Goal: Transaction & Acquisition: Purchase product/service

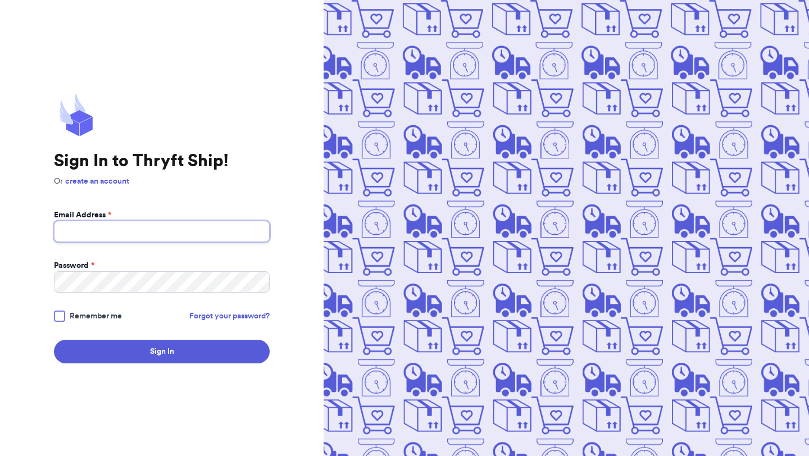
click at [172, 230] on input "Email Address *" at bounding box center [162, 231] width 216 height 21
type input "amaram0202@Gmail.com"
click at [64, 314] on div at bounding box center [59, 316] width 11 height 11
click at [0, 0] on input "Remember me" at bounding box center [0, 0] width 0 height 0
click at [137, 332] on form "Email Address * amaram0202@Gmail.com Password * Remember me Forgot your passwor…" at bounding box center [162, 287] width 216 height 154
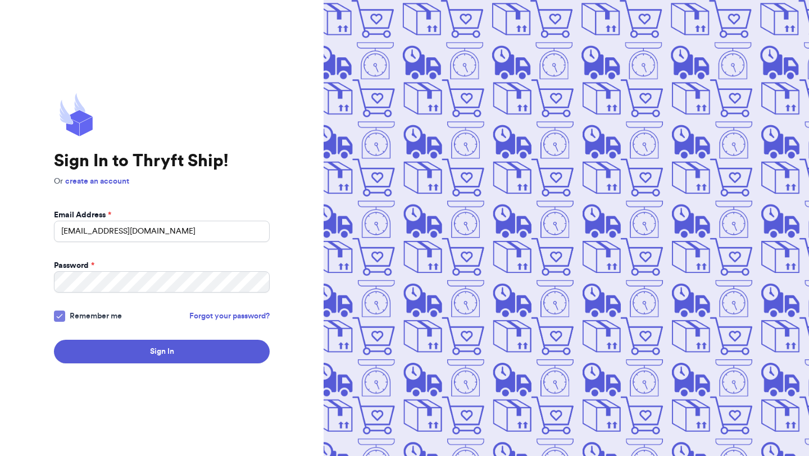
click at [137, 363] on div "Sign In to Thryft Ship! Or create an account Email Address * amaram0202@Gmail.c…" at bounding box center [162, 228] width 324 height 456
click at [136, 361] on button "Sign In" at bounding box center [162, 352] width 216 height 24
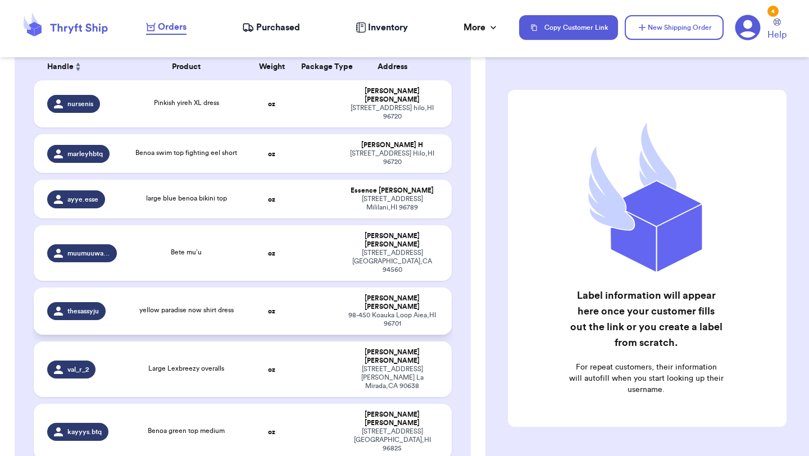
scroll to position [183, 0]
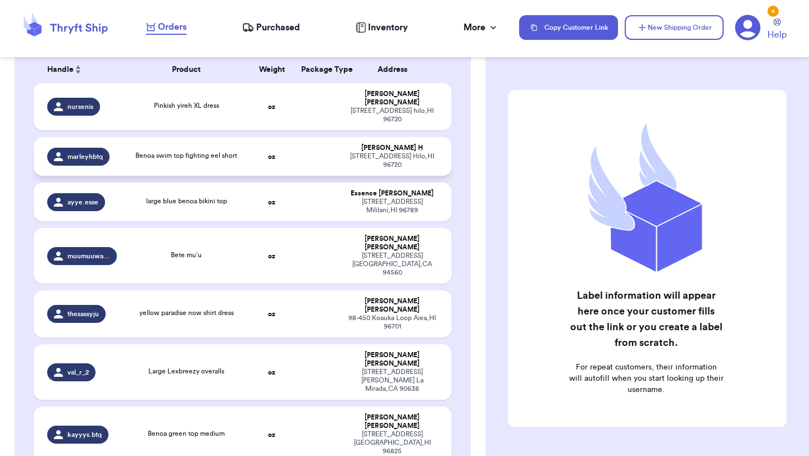
click at [245, 152] on td "Benoa swim top fighting eel short" at bounding box center [187, 156] width 126 height 39
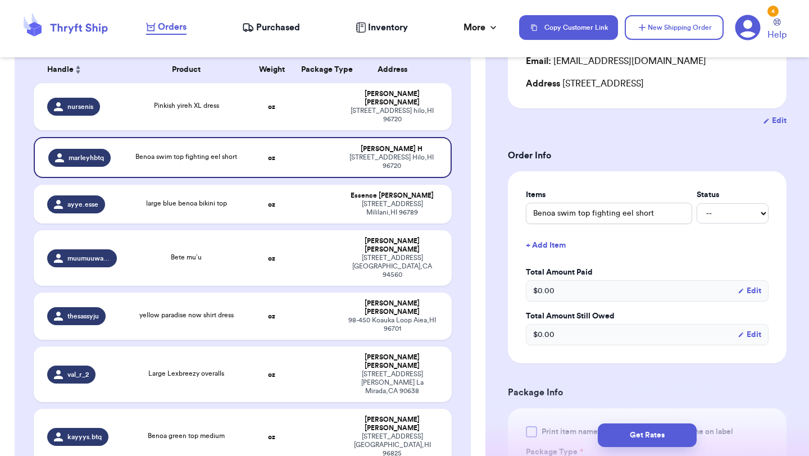
scroll to position [178, 0]
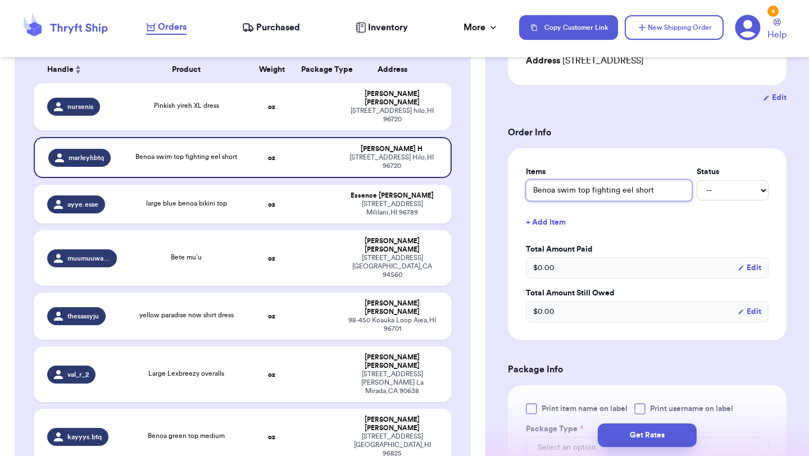
click at [592, 191] on input "Benoa swim top fighting eel short" at bounding box center [609, 190] width 166 height 21
type input "Benoa swim top (fighting eel short"
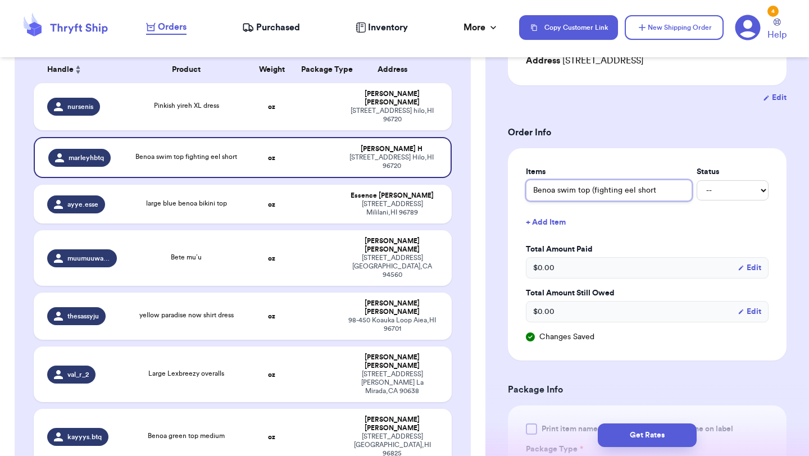
type input "Benoa swim top (bfighting eel short"
type input "Benoa swim top (blfighting eel short"
type input "Benoa swim top (blafighting eel short"
type input "Benoa swim top (blacfighting eel short"
type input "Benoa swim top (blackfighting eel short"
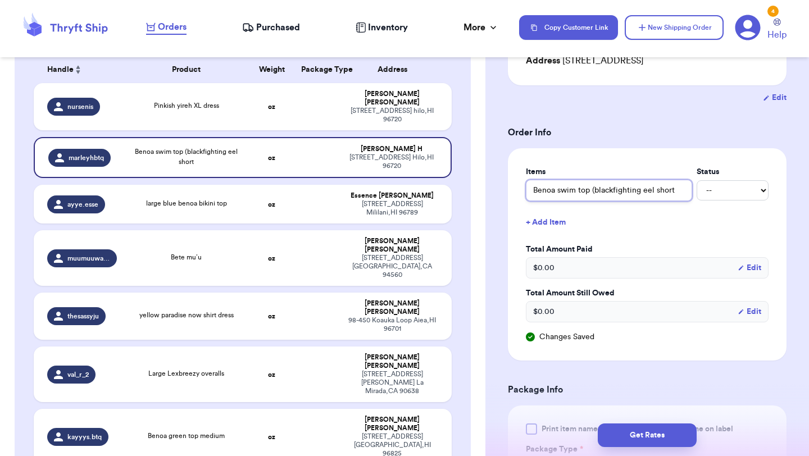
type input "Benoa swim top (black)fighting eel short"
type input "Benoa swim top (black) fighting eel short"
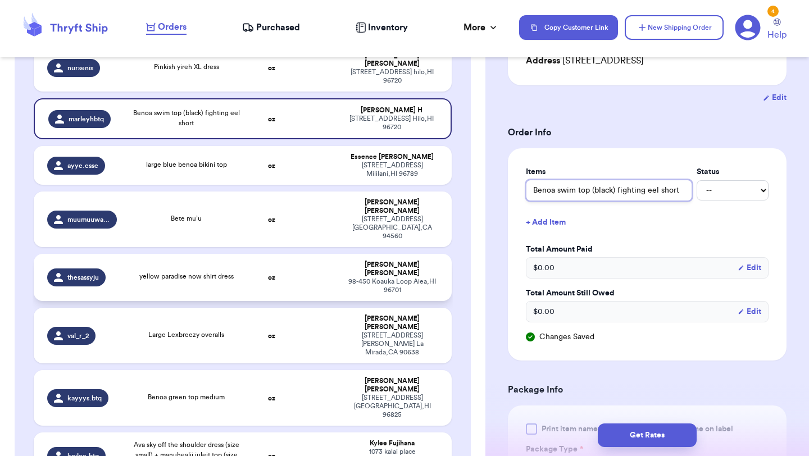
scroll to position [223, 0]
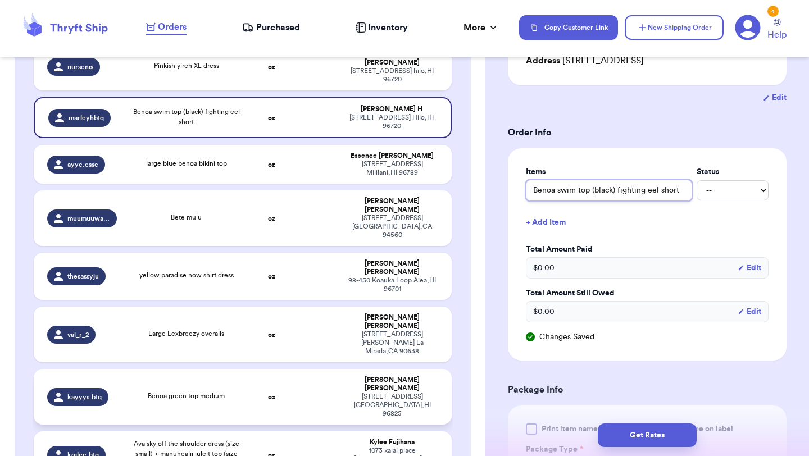
type input "Benoa swim top (black) fighting eel short"
click at [252, 369] on td "oz" at bounding box center [271, 397] width 45 height 56
type input "Benoa green top medium"
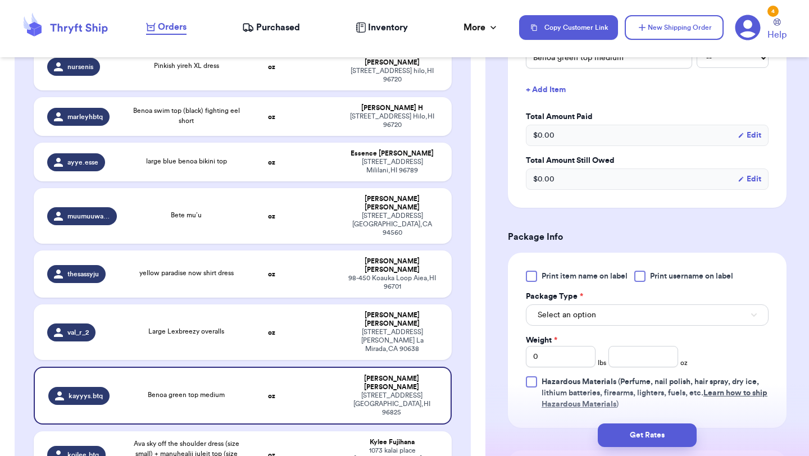
scroll to position [379, 0]
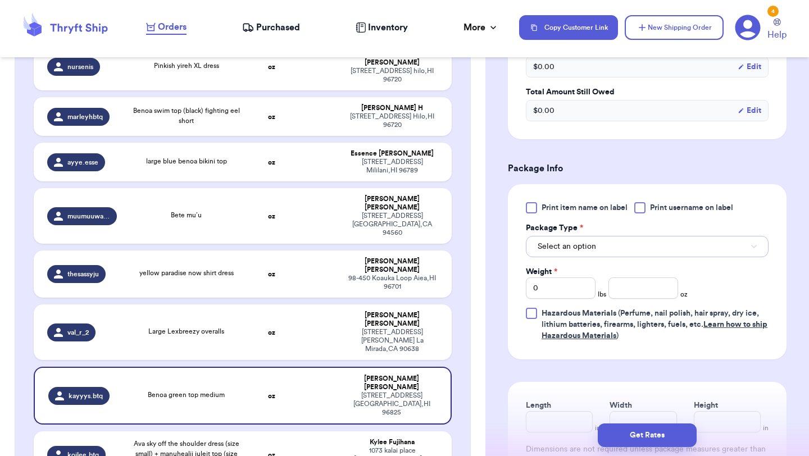
click at [566, 247] on span "Select an option" at bounding box center [567, 246] width 58 height 11
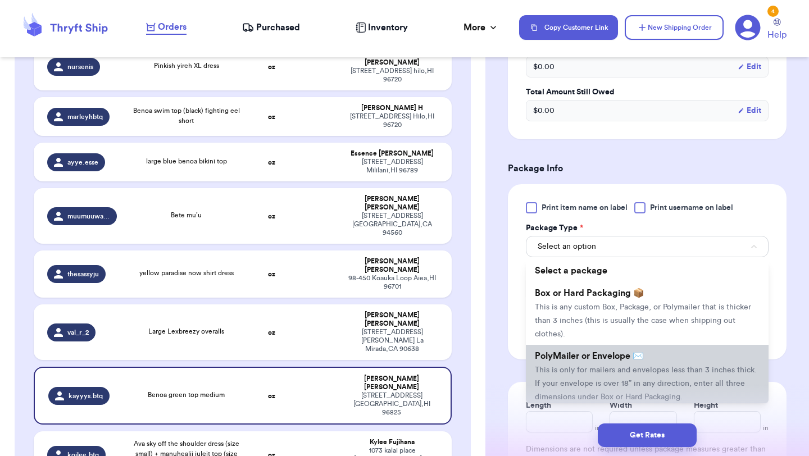
click at [565, 372] on span "This is only for mailers and envelopes less than 3 inches thick. If your envelo…" at bounding box center [646, 383] width 222 height 35
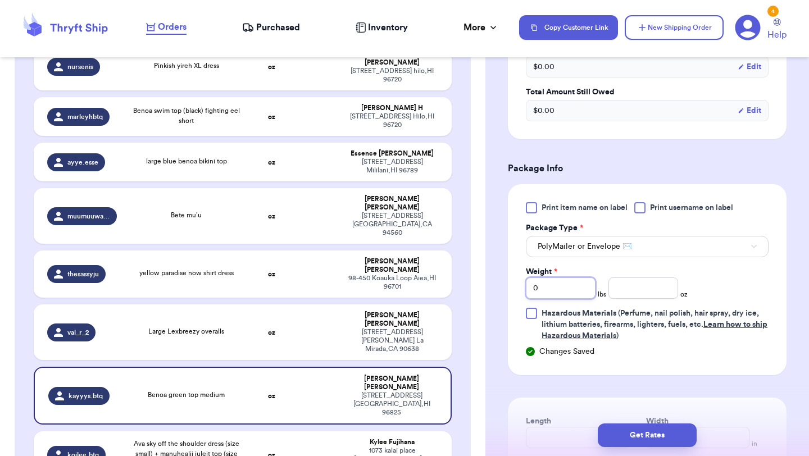
click at [575, 290] on input "0" at bounding box center [561, 288] width 70 height 21
click at [633, 289] on input "number" at bounding box center [643, 288] width 70 height 21
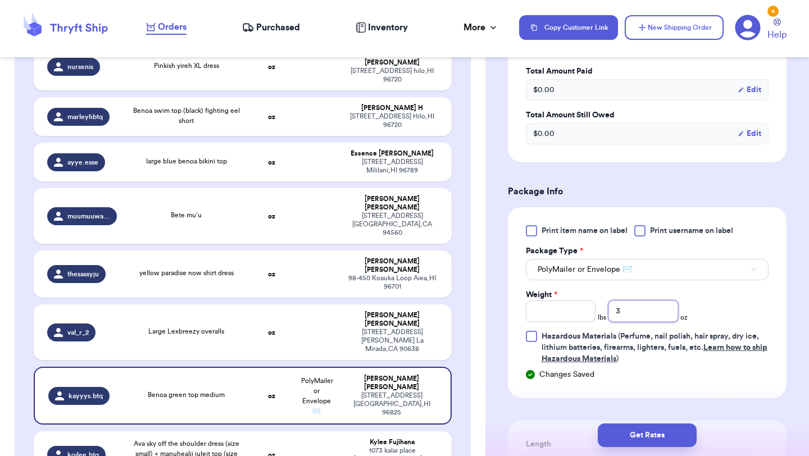
scroll to position [504, 0]
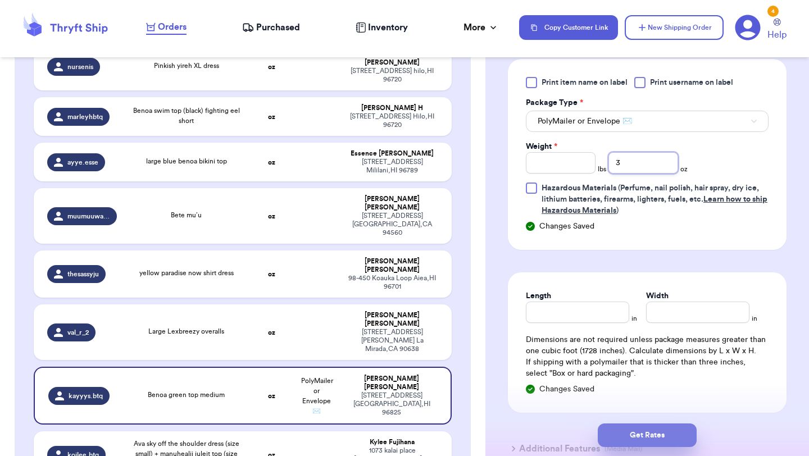
type input "3"
click at [633, 433] on button "Get Rates" at bounding box center [647, 436] width 99 height 24
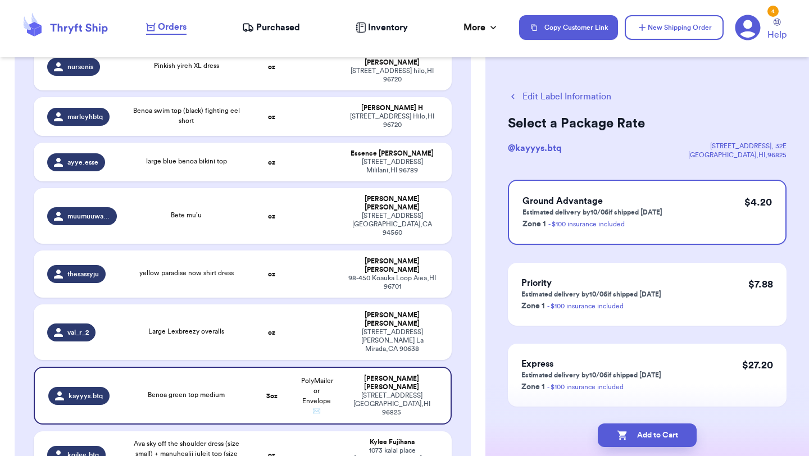
click at [633, 433] on button "Add to Cart" at bounding box center [647, 436] width 99 height 24
checkbox input "true"
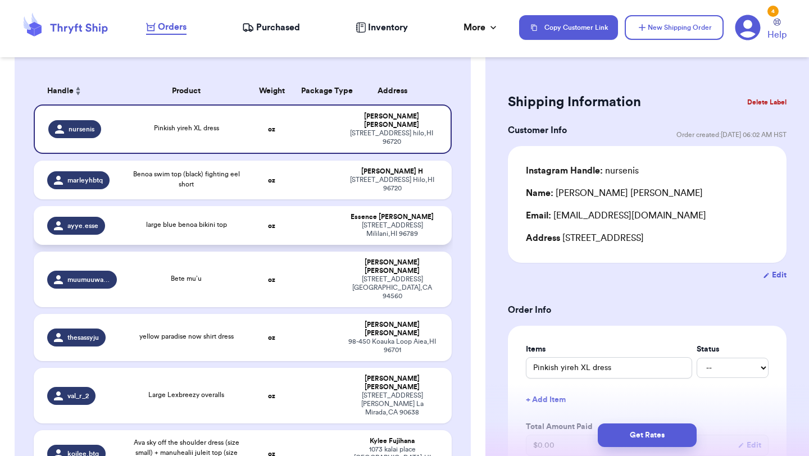
scroll to position [160, 0]
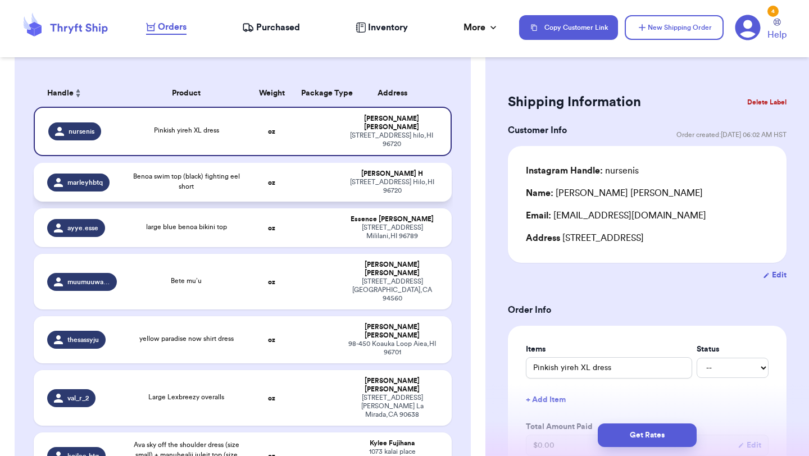
click at [216, 173] on div "Benoa swim top (black) fighting eel short" at bounding box center [186, 181] width 112 height 20
type input "Benoa swim top (black) fighting eel short"
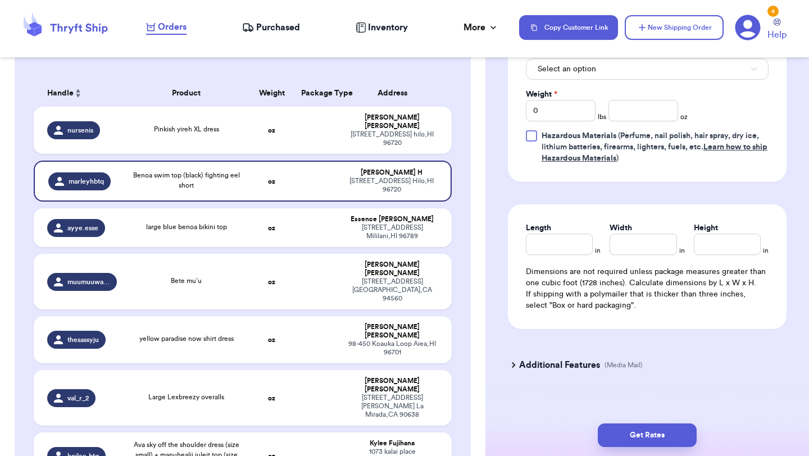
scroll to position [556, 0]
click at [652, 106] on input "number" at bounding box center [643, 111] width 70 height 21
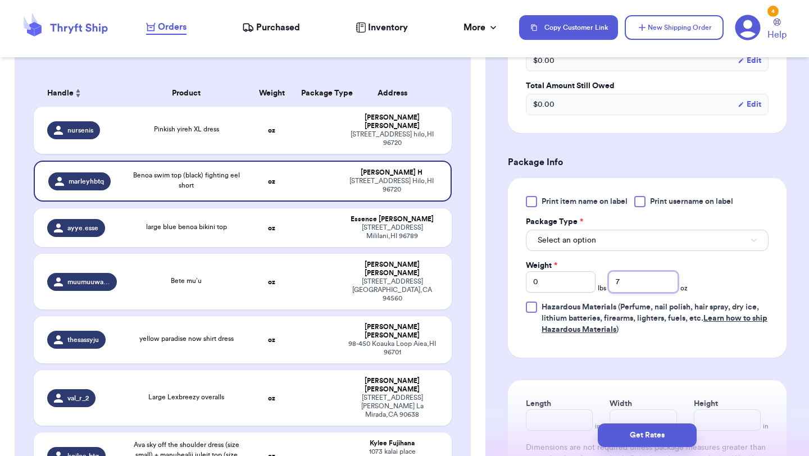
scroll to position [380, 0]
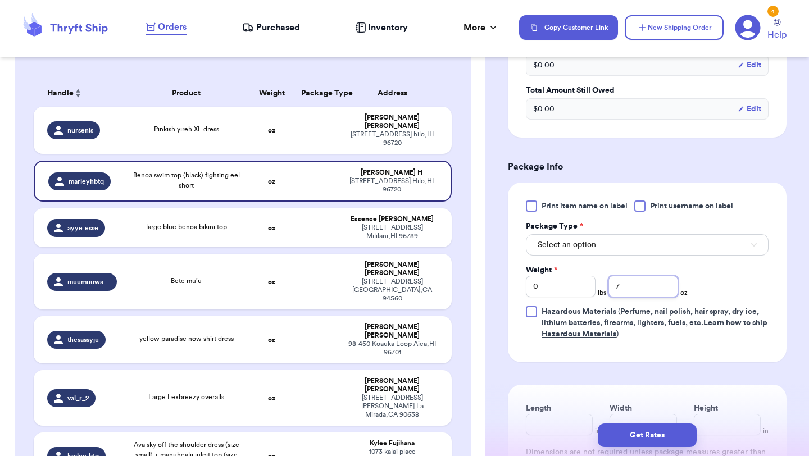
type input "7"
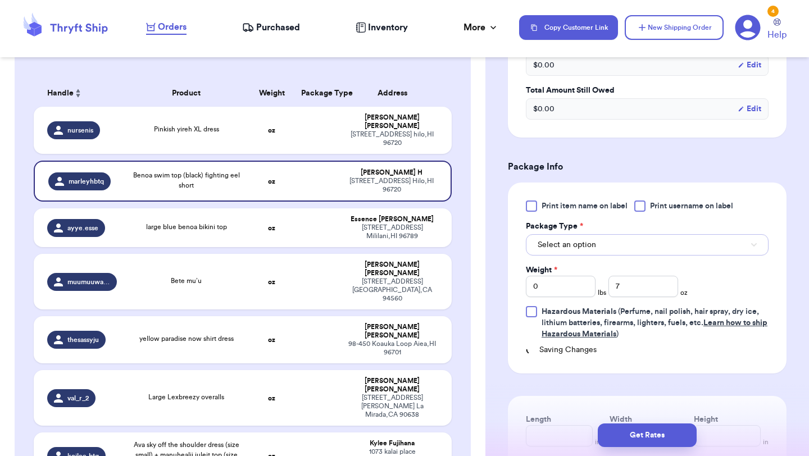
click at [635, 251] on button "Select an option" at bounding box center [647, 244] width 243 height 21
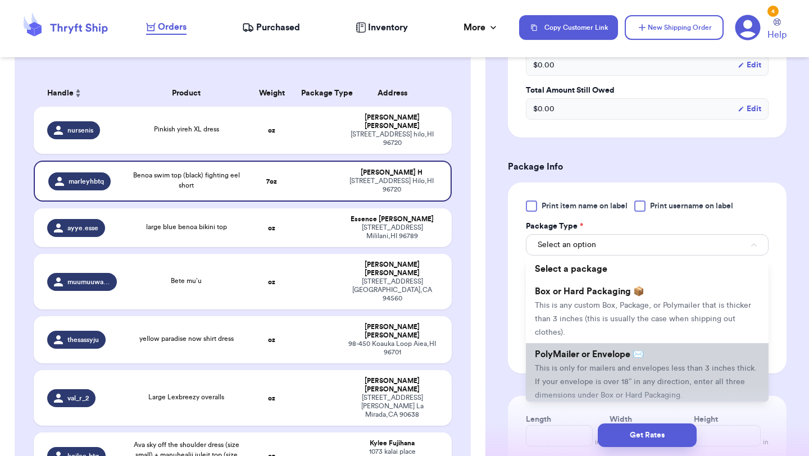
click at [607, 366] on span "This is only for mailers and envelopes less than 3 inches thick. If your envelo…" at bounding box center [646, 382] width 222 height 35
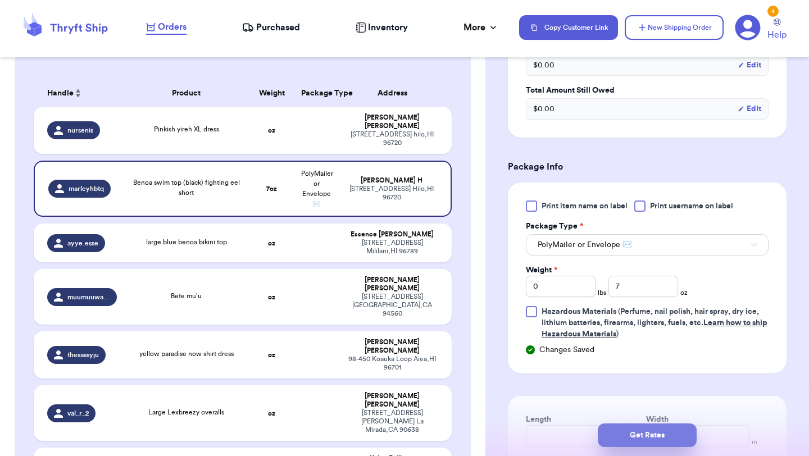
click at [638, 433] on button "Get Rates" at bounding box center [647, 436] width 99 height 24
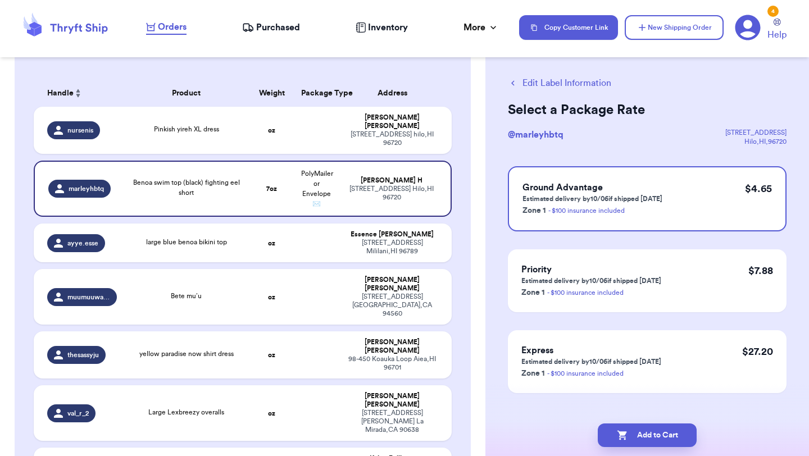
scroll to position [17, 0]
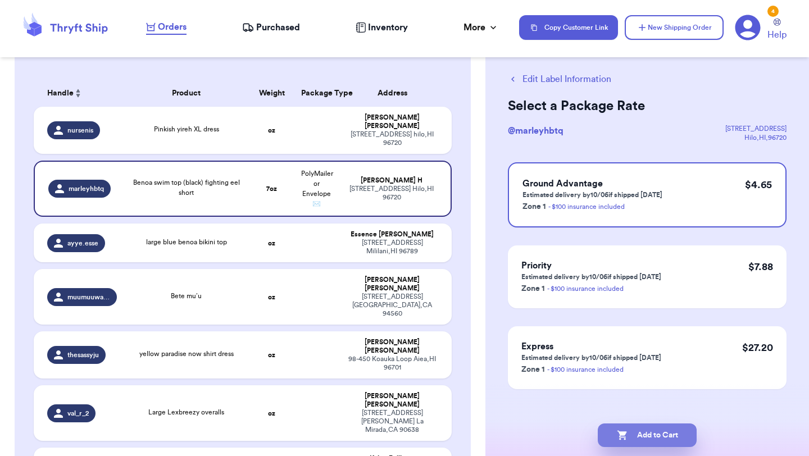
click at [659, 434] on button "Add to Cart" at bounding box center [647, 436] width 99 height 24
checkbox input "true"
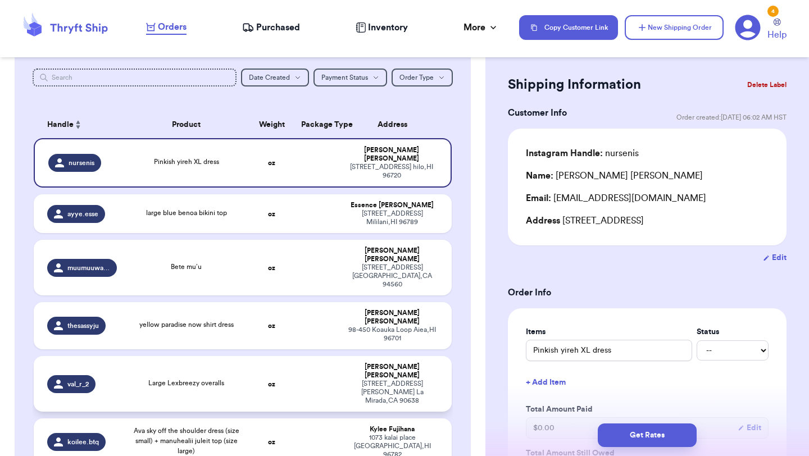
scroll to position [129, 0]
click at [229, 207] on div "large blue benoa bikini top" at bounding box center [186, 213] width 112 height 12
type input "large blue benoa bikini top"
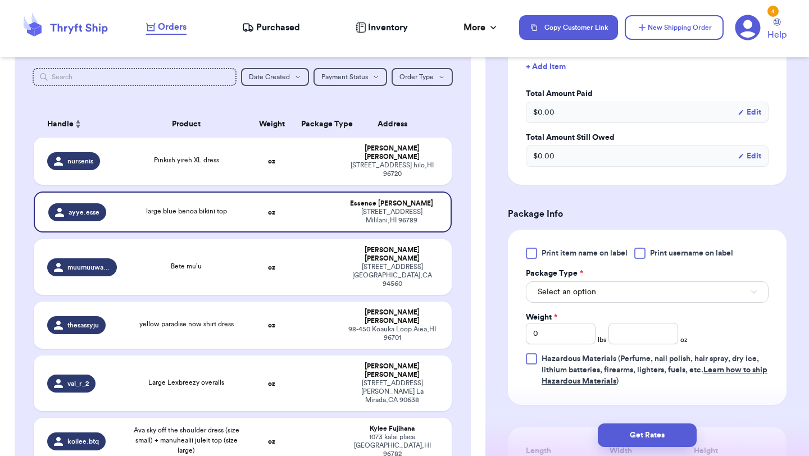
scroll to position [358, 0]
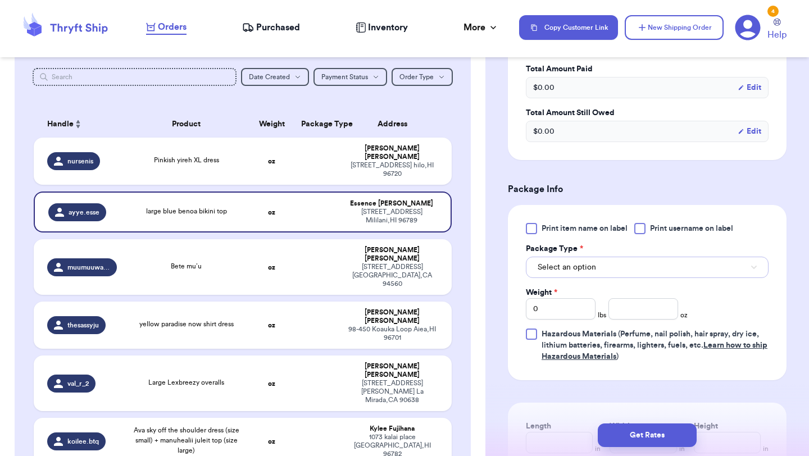
click at [604, 263] on button "Select an option" at bounding box center [647, 267] width 243 height 21
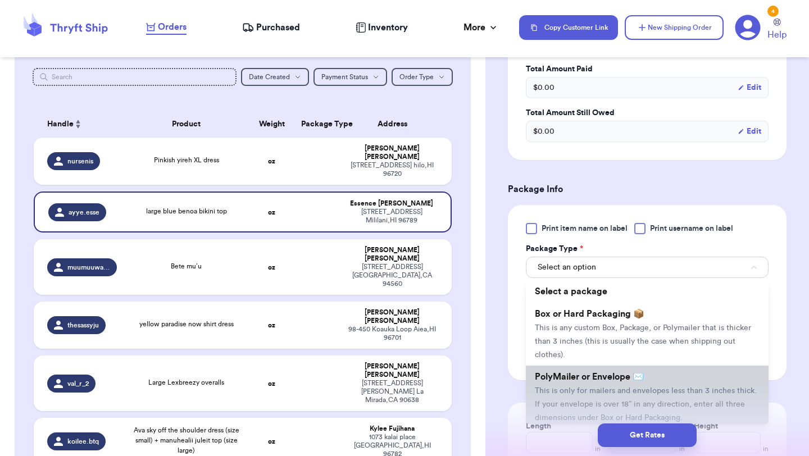
click at [595, 384] on li "PolyMailer or Envelope ✉️ This is only for mailers and envelopes less than 3 in…" at bounding box center [647, 397] width 243 height 63
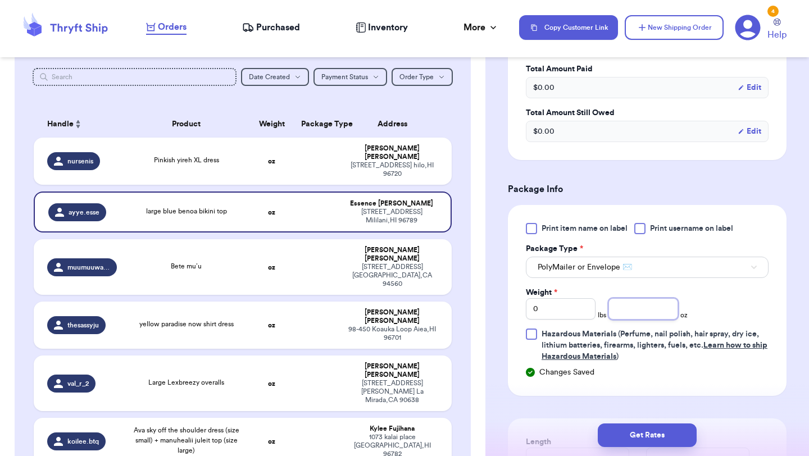
click at [644, 304] on input "number" at bounding box center [643, 308] width 70 height 21
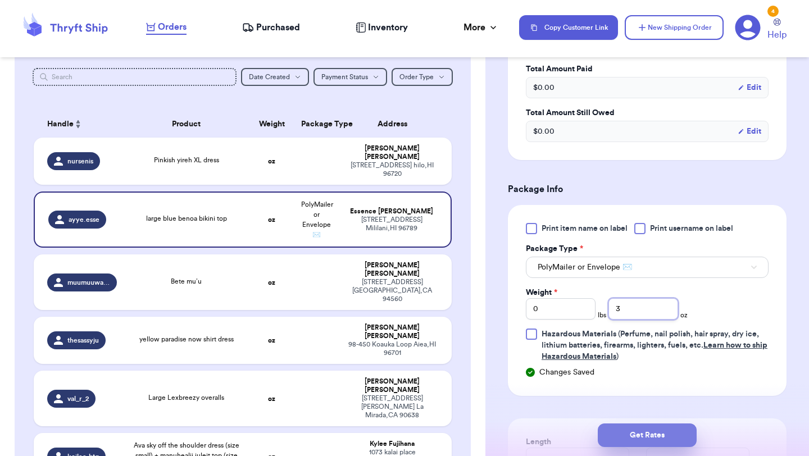
type input "3"
click at [661, 433] on button "Get Rates" at bounding box center [647, 436] width 99 height 24
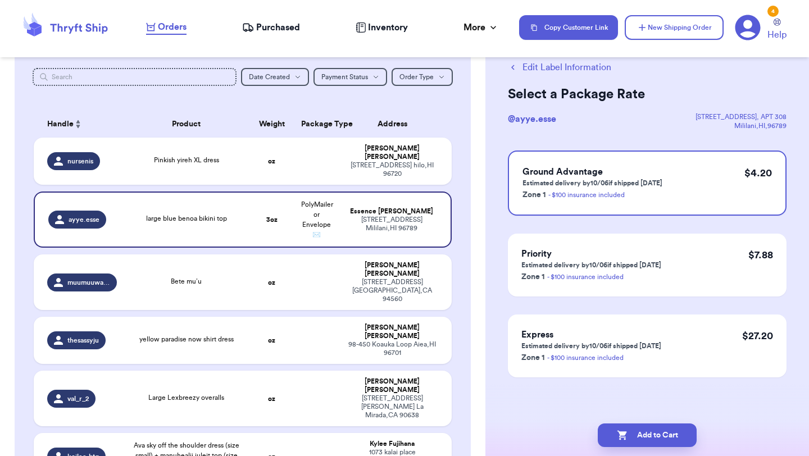
scroll to position [20, 0]
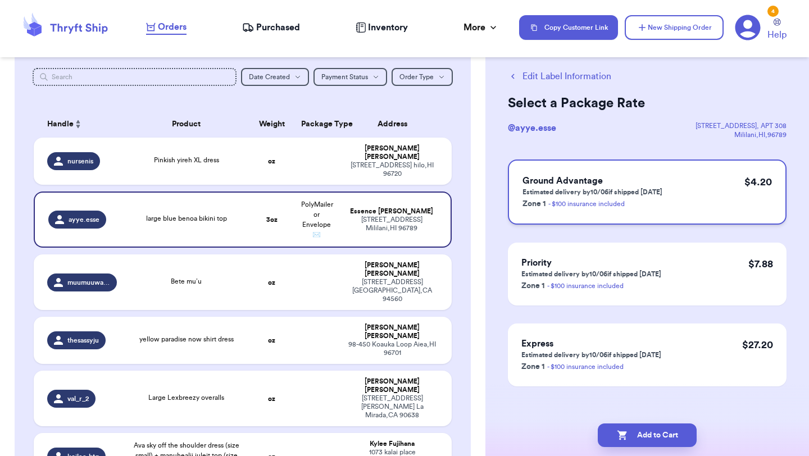
click at [652, 189] on p "Estimated delivery by 10/06 if shipped today" at bounding box center [592, 192] width 140 height 9
click at [630, 436] on button "Add to Cart" at bounding box center [647, 436] width 99 height 24
checkbox input "true"
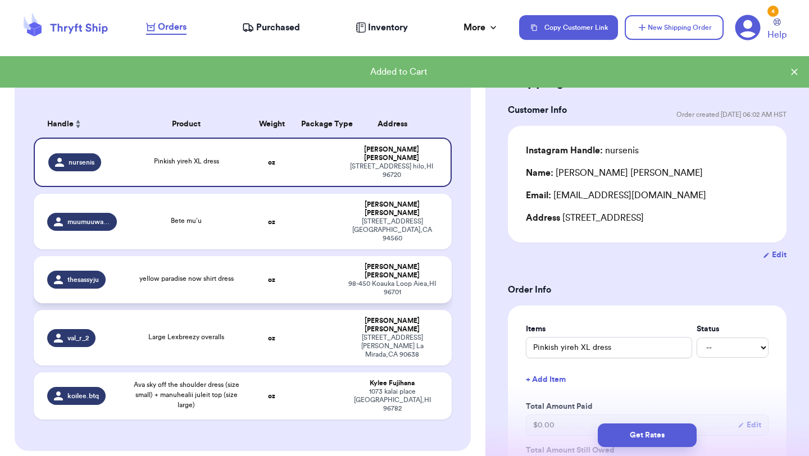
click at [239, 274] on div "yellow paradise now shirt dress" at bounding box center [186, 280] width 112 height 12
type input "yellow paradise now shirt dress"
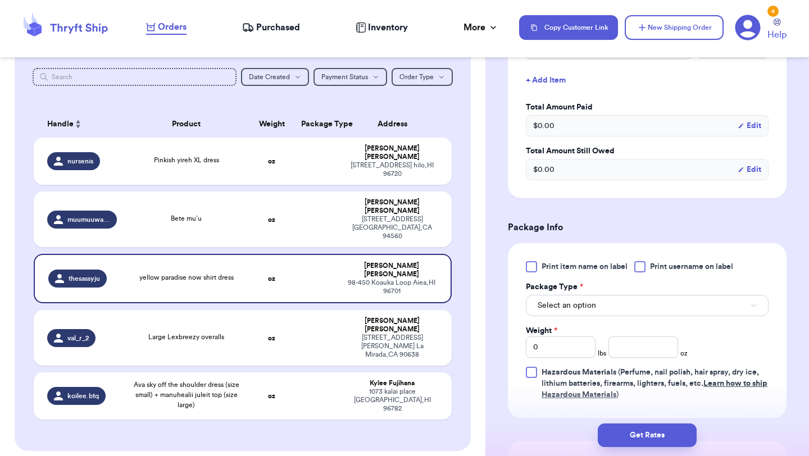
scroll to position [328, 0]
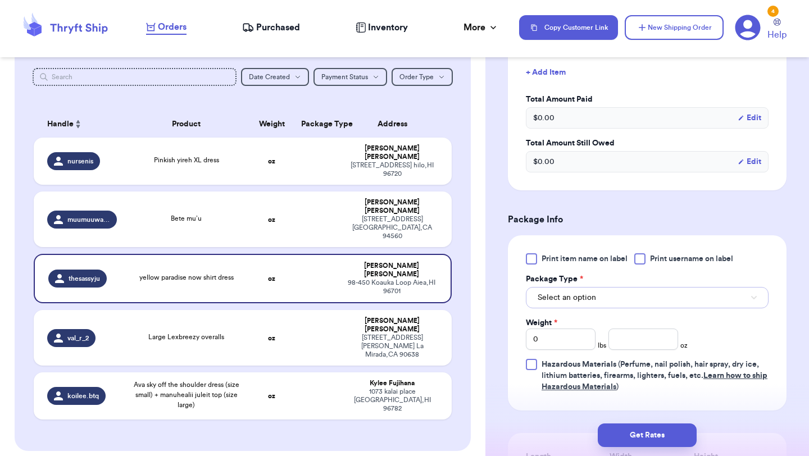
click at [585, 299] on span "Select an option" at bounding box center [567, 297] width 58 height 11
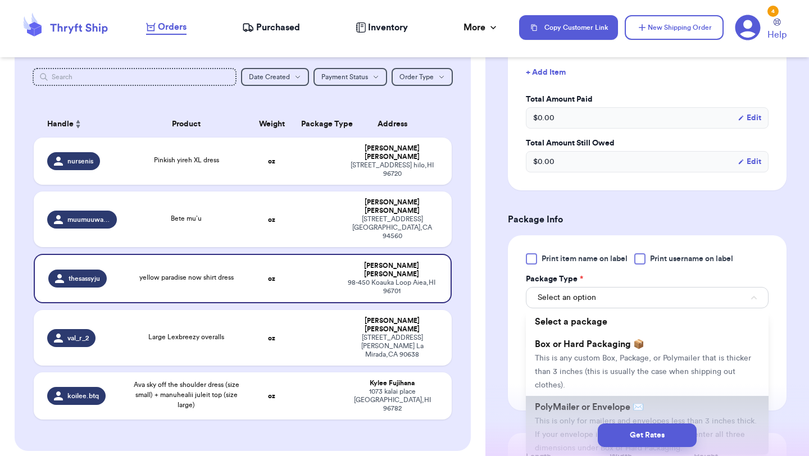
click at [568, 414] on li "PolyMailer or Envelope ✉️ This is only for mailers and envelopes less than 3 in…" at bounding box center [647, 427] width 243 height 63
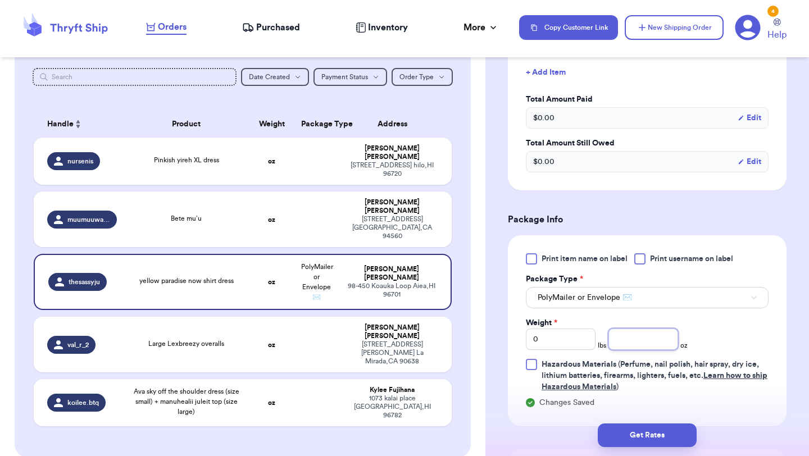
click at [630, 337] on input "number" at bounding box center [643, 339] width 70 height 21
type input "10"
click at [631, 443] on button "Get Rates" at bounding box center [647, 436] width 99 height 24
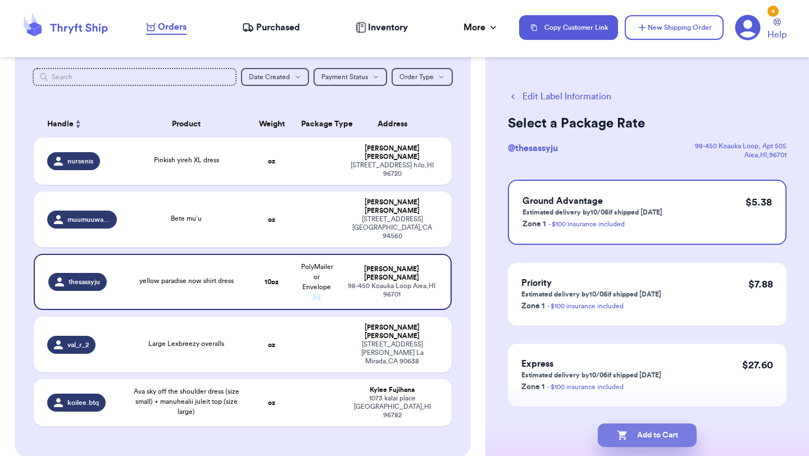
click at [634, 428] on button "Add to Cart" at bounding box center [647, 436] width 99 height 24
checkbox input "true"
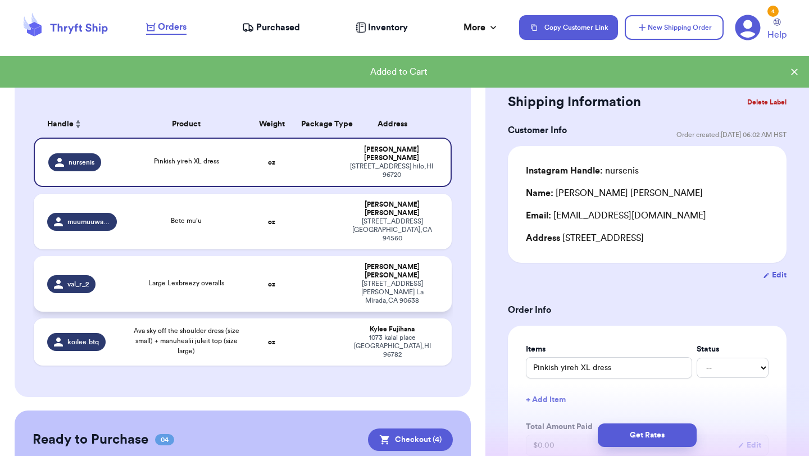
click at [345, 257] on td "Valerie Ruano 14004 El Espejo Rd. La Mirada , CA 90638" at bounding box center [395, 284] width 112 height 56
type input "Large Lexbreezy overalls"
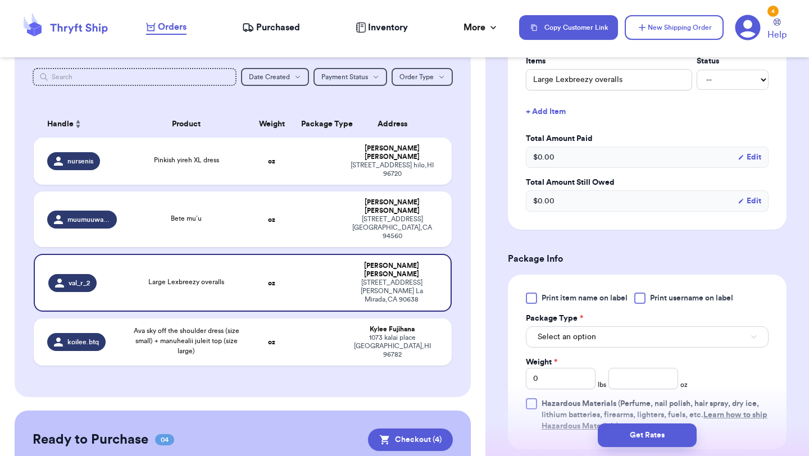
scroll to position [304, 0]
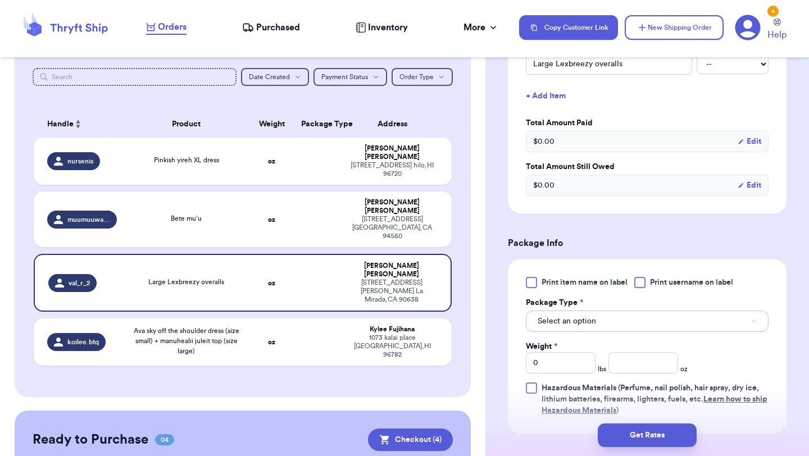
click at [577, 321] on span "Select an option" at bounding box center [567, 321] width 58 height 11
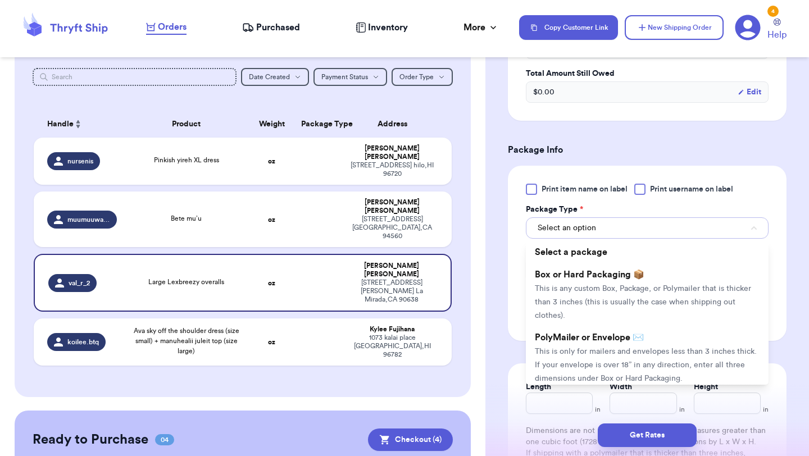
scroll to position [410, 0]
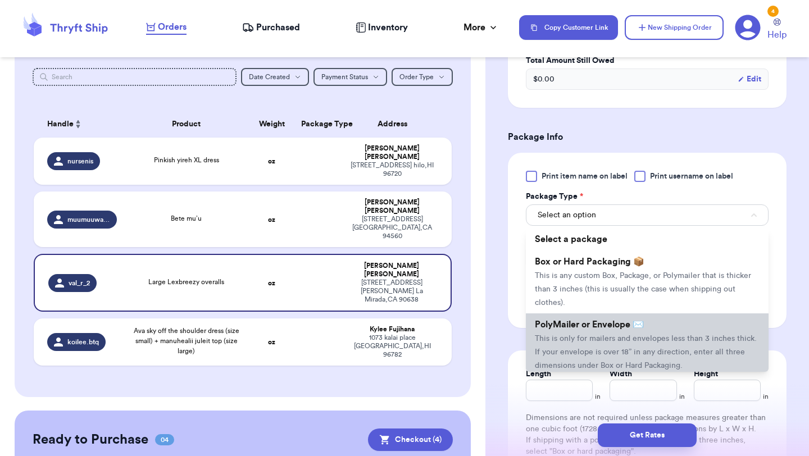
click at [577, 331] on li "PolyMailer or Envelope ✉️ This is only for mailers and envelopes less than 3 in…" at bounding box center [647, 344] width 243 height 63
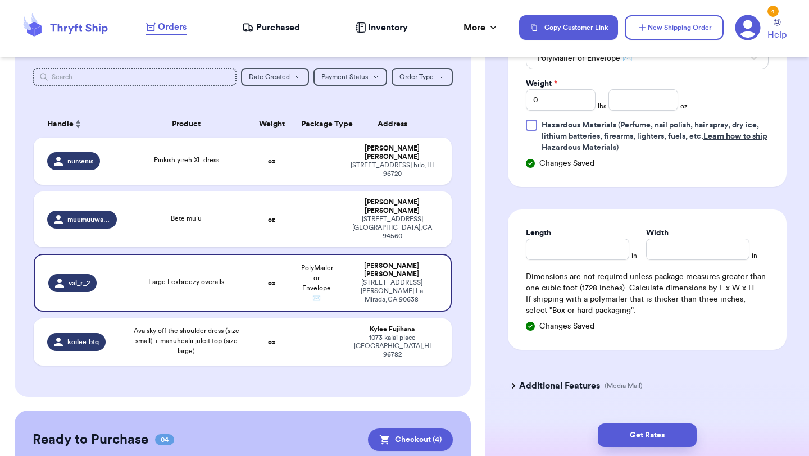
scroll to position [570, 0]
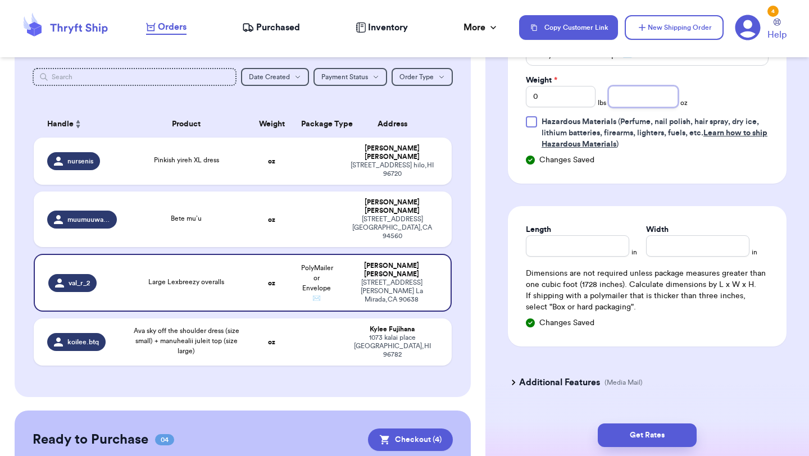
click at [645, 103] on input "number" at bounding box center [643, 96] width 70 height 21
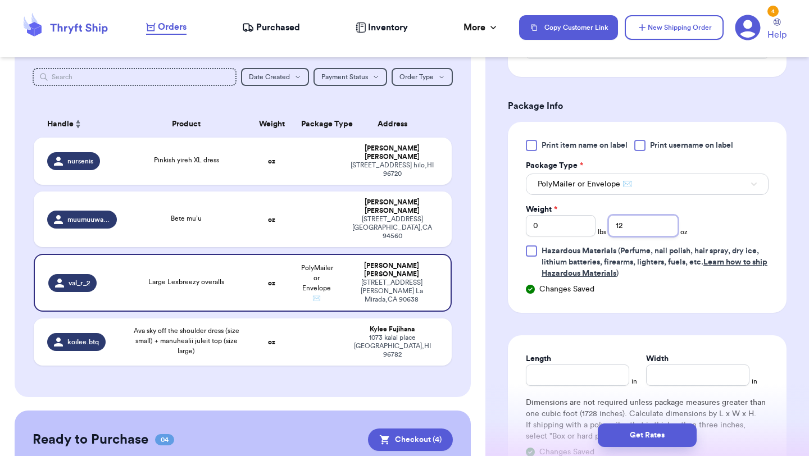
scroll to position [428, 0]
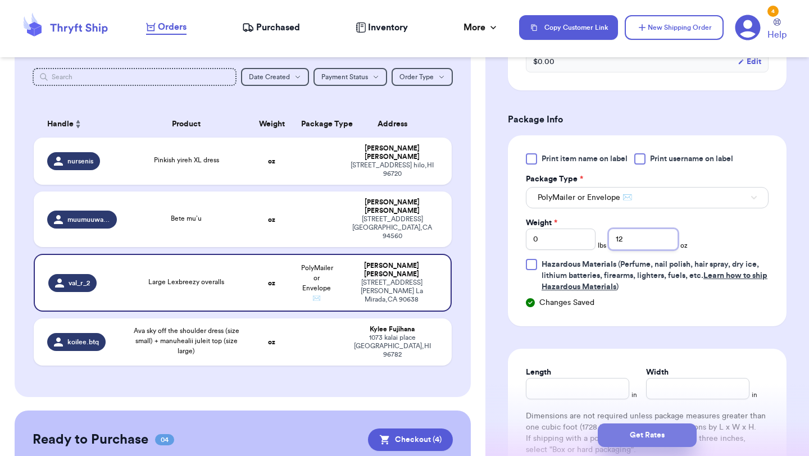
type input "12"
click at [621, 434] on button "Get Rates" at bounding box center [647, 436] width 99 height 24
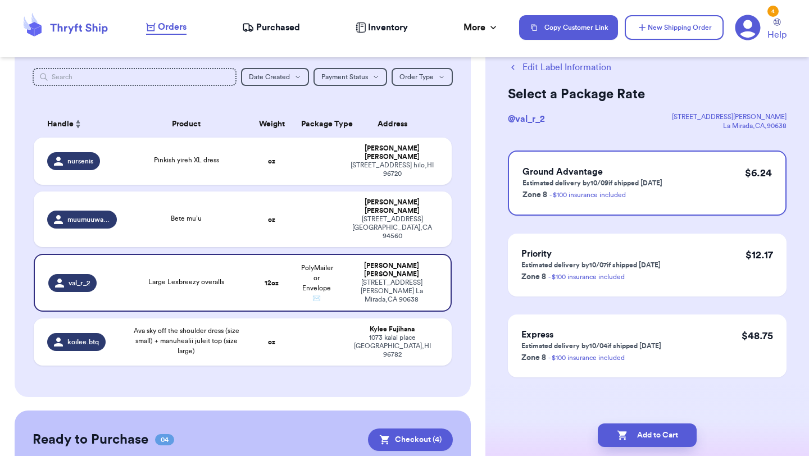
scroll to position [0, 0]
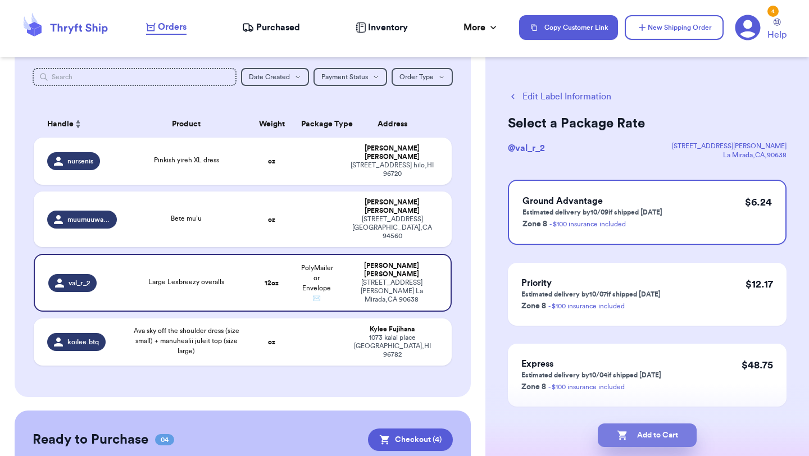
click at [670, 437] on button "Add to Cart" at bounding box center [647, 436] width 99 height 24
checkbox input "true"
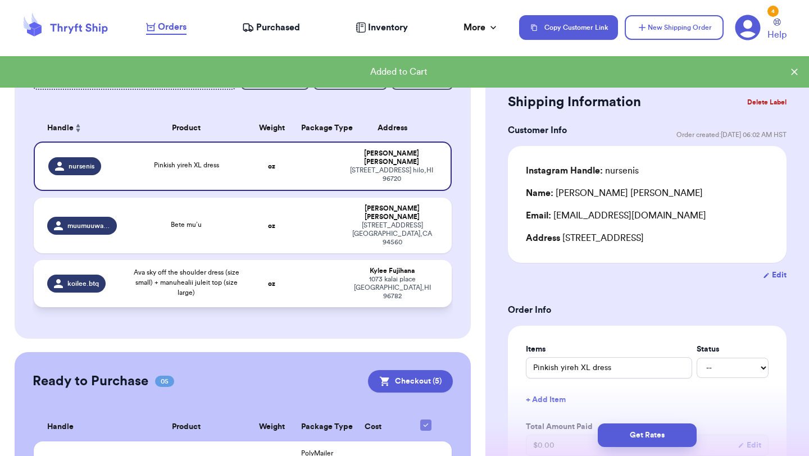
scroll to position [123, 0]
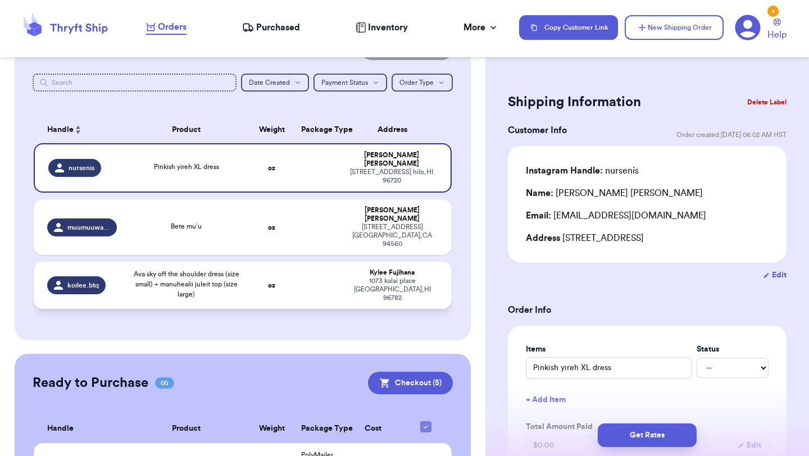
click at [257, 262] on td "oz" at bounding box center [271, 285] width 45 height 47
type input "Ava sky off the shoulder dress (size small) + manuhealii juleit top (size large)"
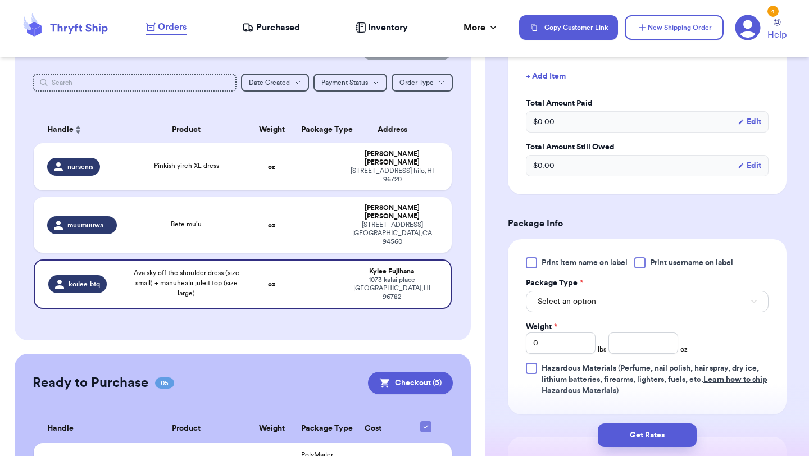
scroll to position [384, 0]
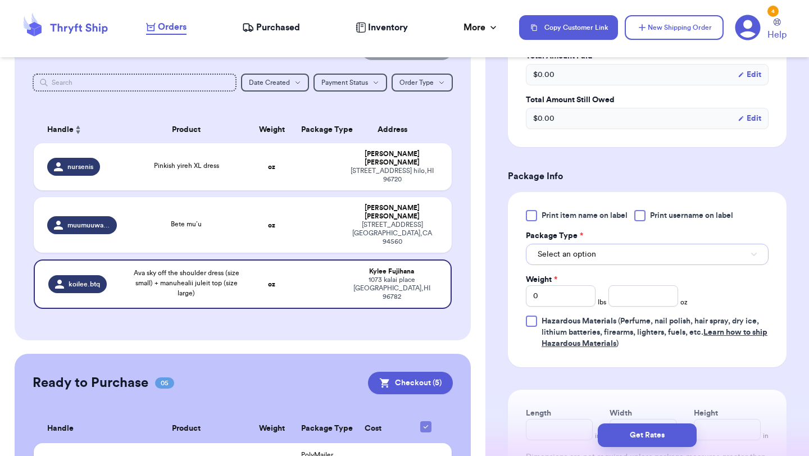
click at [649, 244] on button "Select an option" at bounding box center [647, 254] width 243 height 21
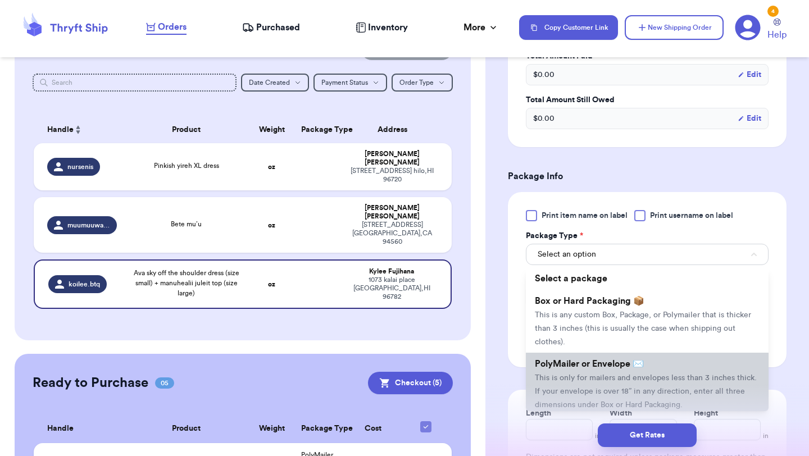
click at [637, 357] on li "PolyMailer or Envelope ✉️ This is only for mailers and envelopes less than 3 in…" at bounding box center [647, 384] width 243 height 63
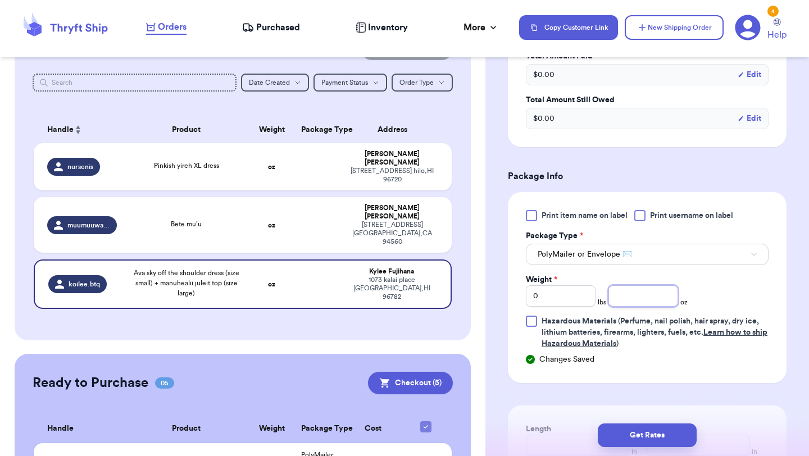
click at [644, 285] on input "number" at bounding box center [643, 295] width 70 height 21
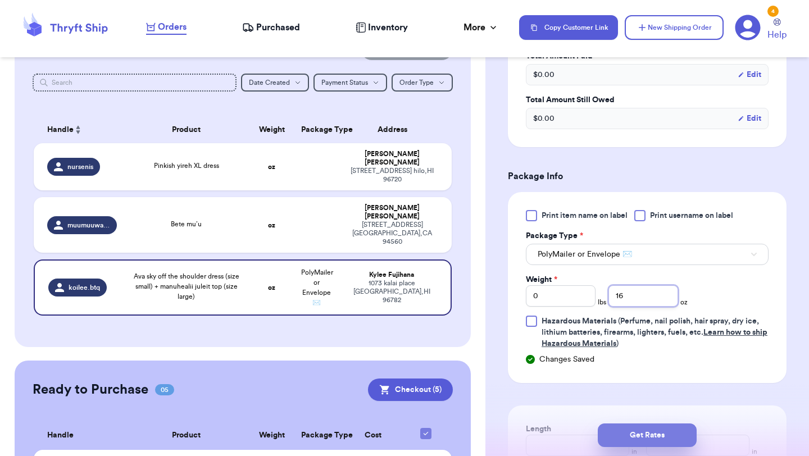
type input "16"
click at [633, 438] on button "Get Rates" at bounding box center [647, 436] width 99 height 24
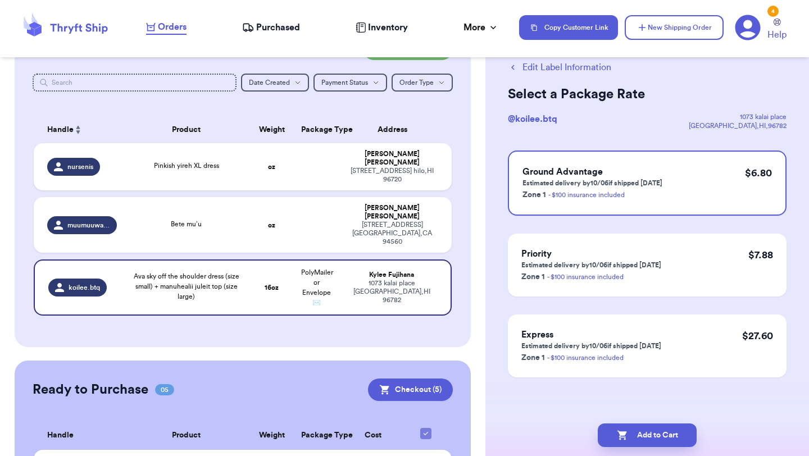
scroll to position [0, 0]
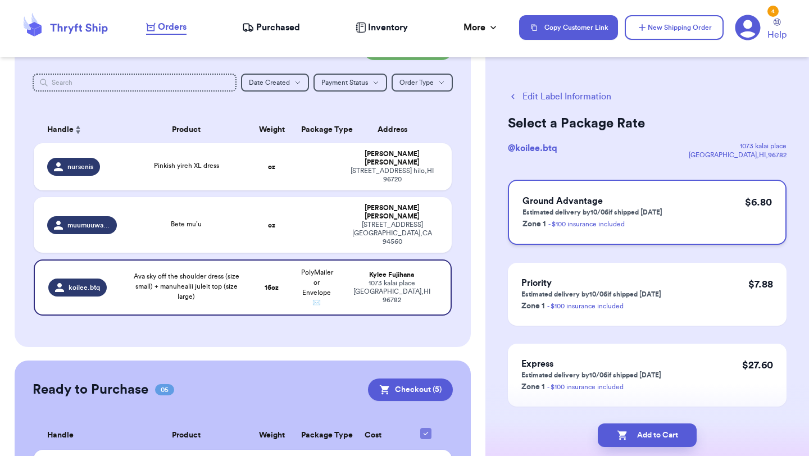
click at [585, 219] on p "Zone 1 - $100 insurance included" at bounding box center [592, 223] width 140 height 13
click at [642, 436] on button "Add to Cart" at bounding box center [647, 436] width 99 height 24
checkbox input "true"
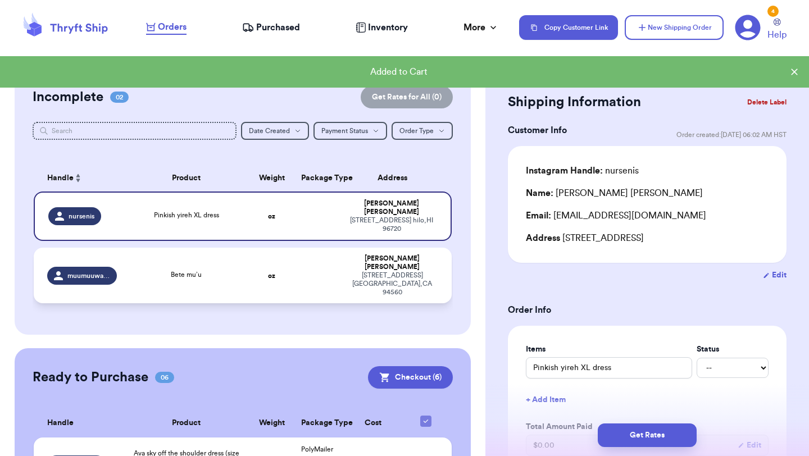
scroll to position [70, 0]
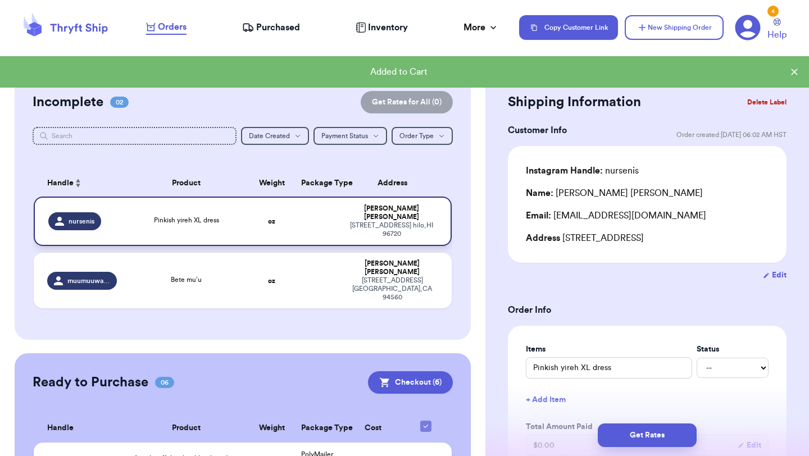
click at [305, 219] on td at bounding box center [316, 221] width 45 height 49
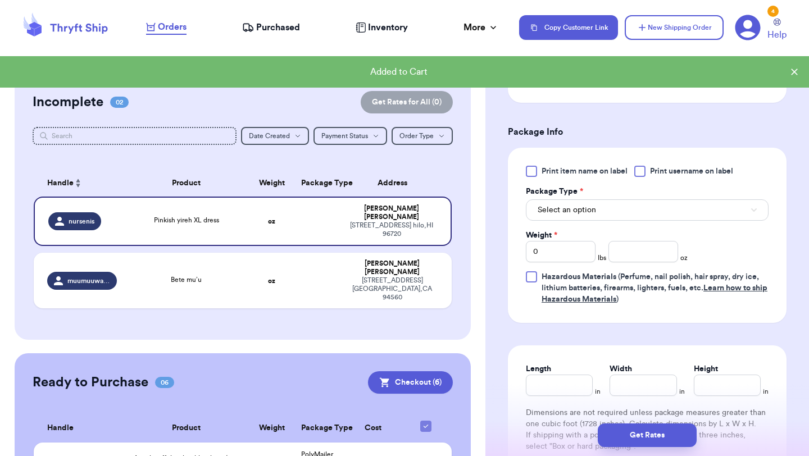
scroll to position [416, 0]
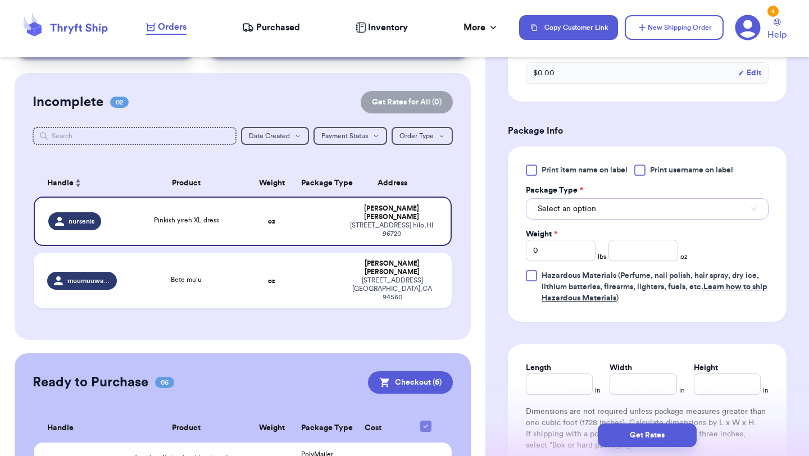
click at [584, 212] on span "Select an option" at bounding box center [567, 208] width 58 height 11
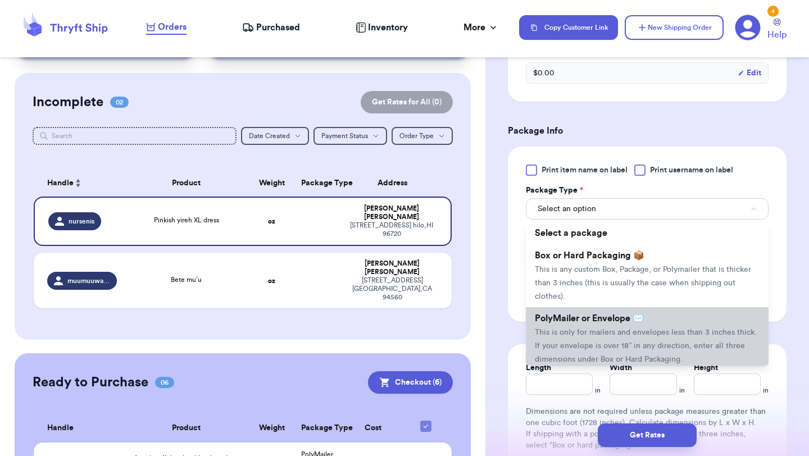
click at [590, 351] on span "This is only for mailers and envelopes less than 3 inches thick. If your envelo…" at bounding box center [646, 346] width 222 height 35
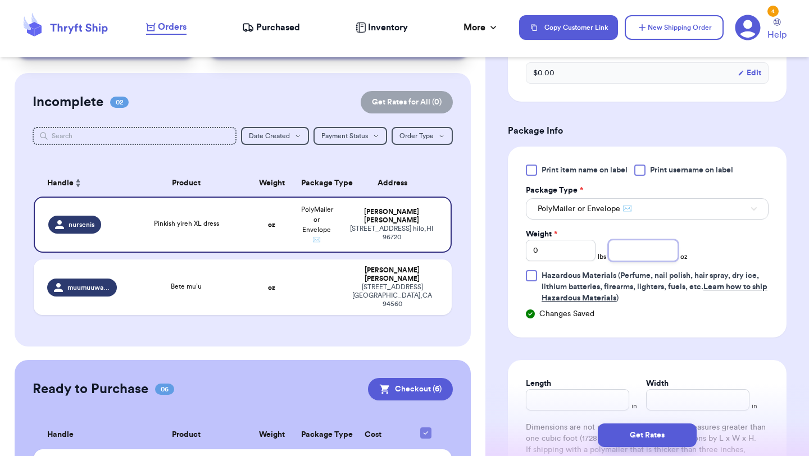
click at [652, 254] on input "number" at bounding box center [643, 250] width 70 height 21
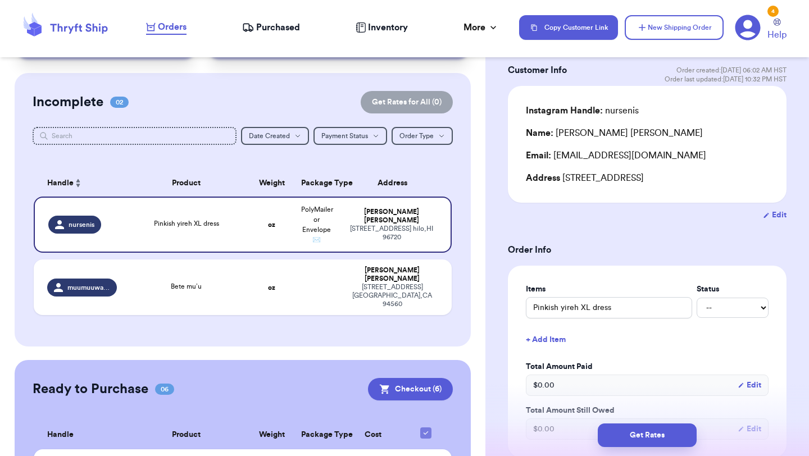
scroll to position [0, 0]
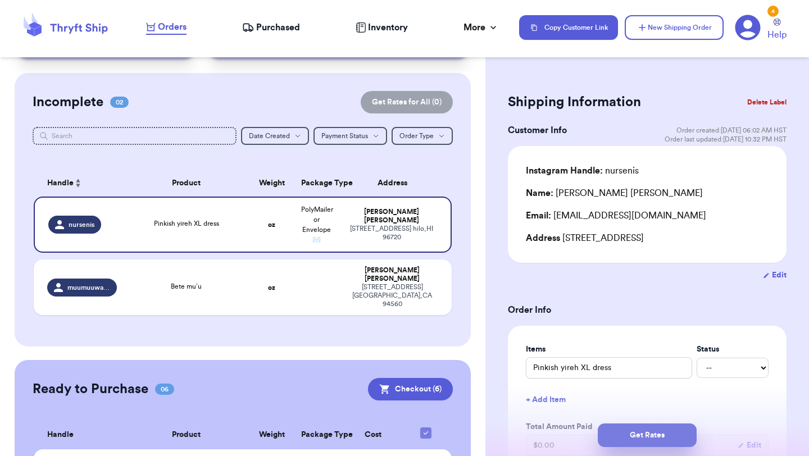
type input "10"
click at [628, 436] on button "Get Rates" at bounding box center [647, 436] width 99 height 24
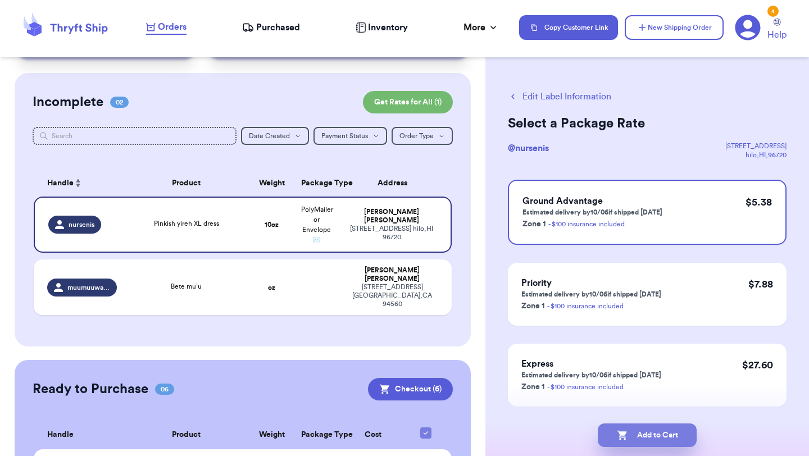
click at [649, 435] on button "Add to Cart" at bounding box center [647, 436] width 99 height 24
checkbox input "true"
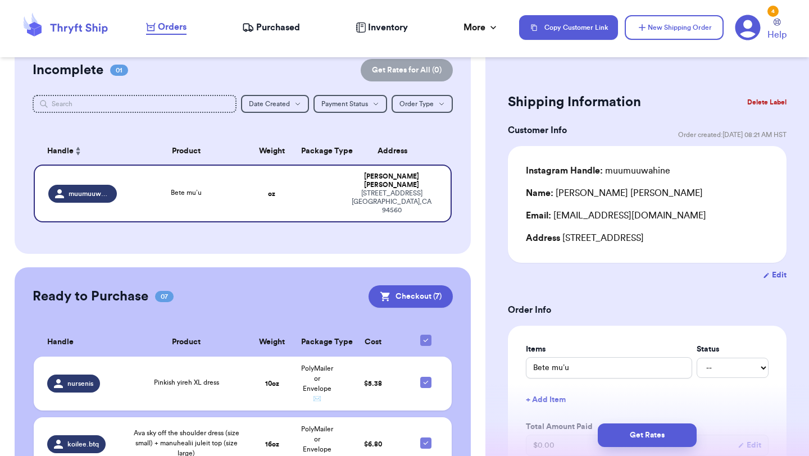
scroll to position [91, 0]
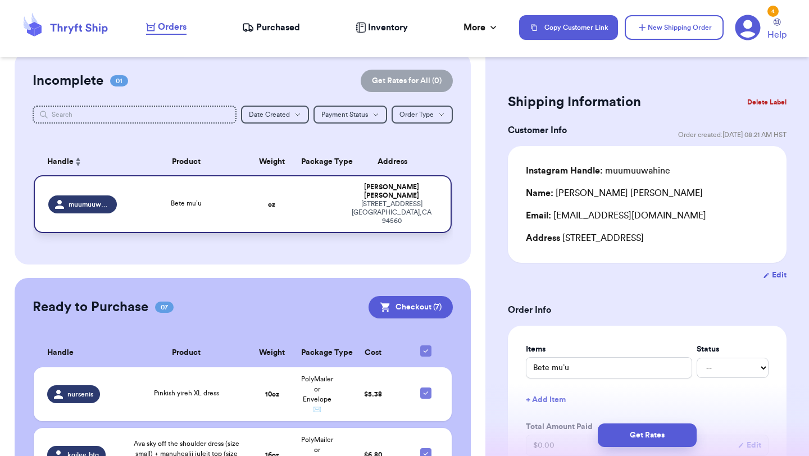
click at [308, 201] on td at bounding box center [316, 204] width 45 height 58
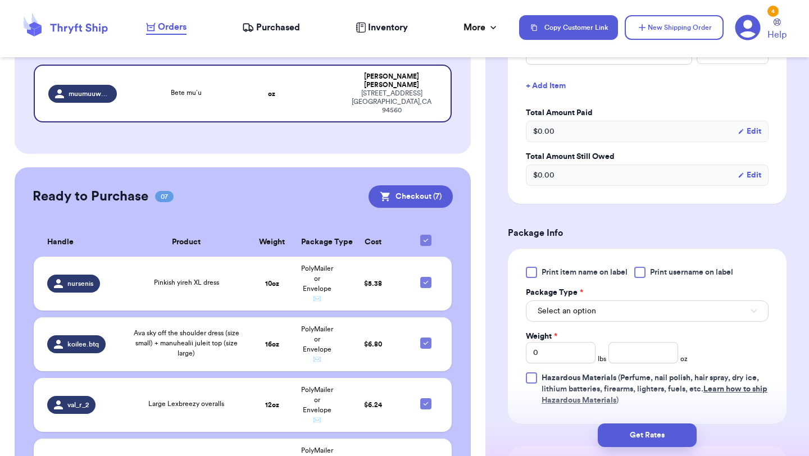
scroll to position [315, 0]
click at [566, 312] on span "Select an option" at bounding box center [567, 310] width 58 height 11
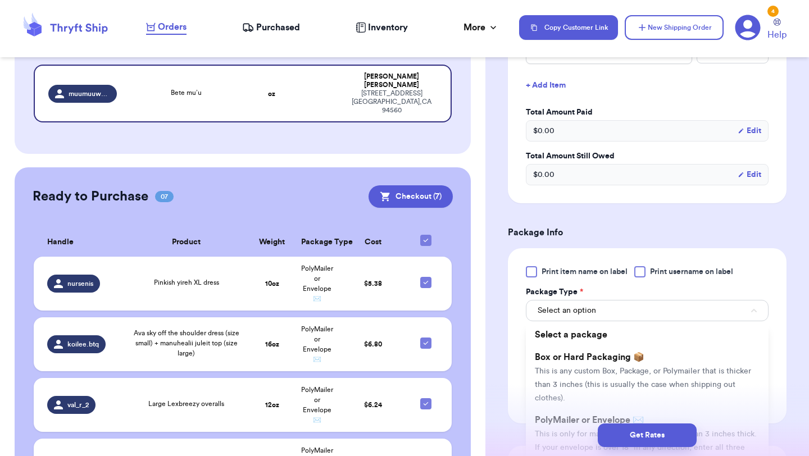
click at [560, 426] on div "Get Rates" at bounding box center [647, 436] width 306 height 24
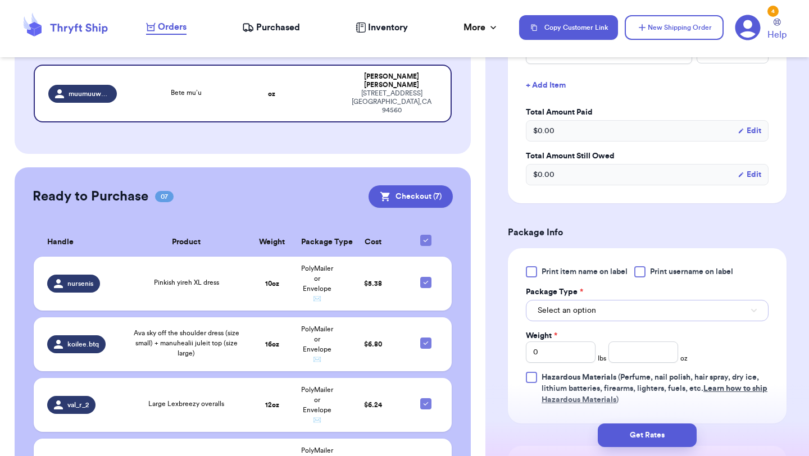
click at [552, 310] on span "Select an option" at bounding box center [567, 310] width 58 height 11
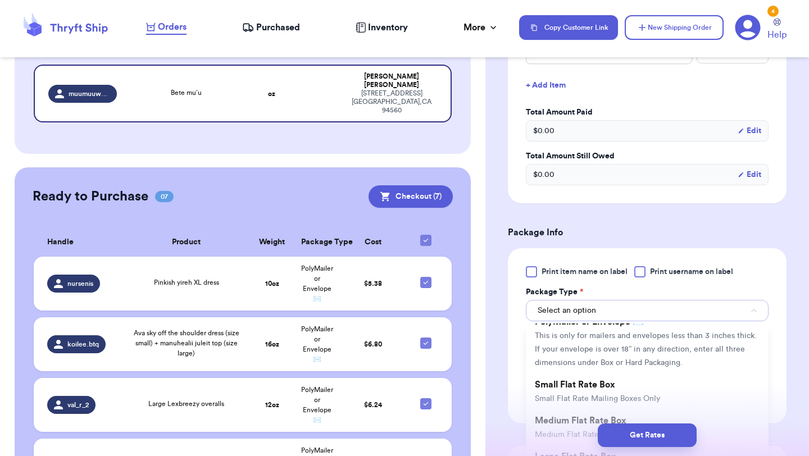
scroll to position [99, 0]
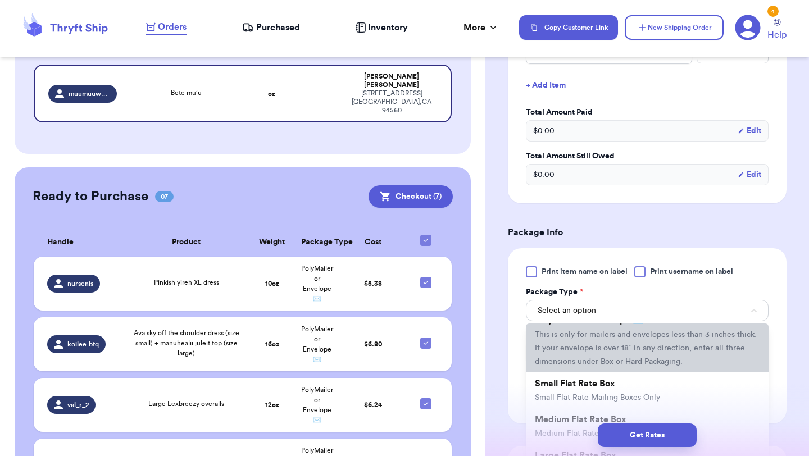
click at [567, 340] on li "PolyMailer or Envelope ✉️ This is only for mailers and envelopes less than 3 in…" at bounding box center [647, 341] width 243 height 63
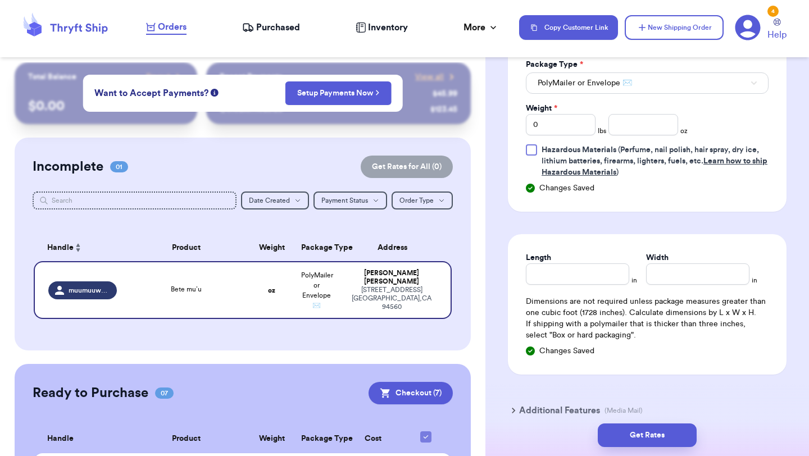
scroll to position [507, 0]
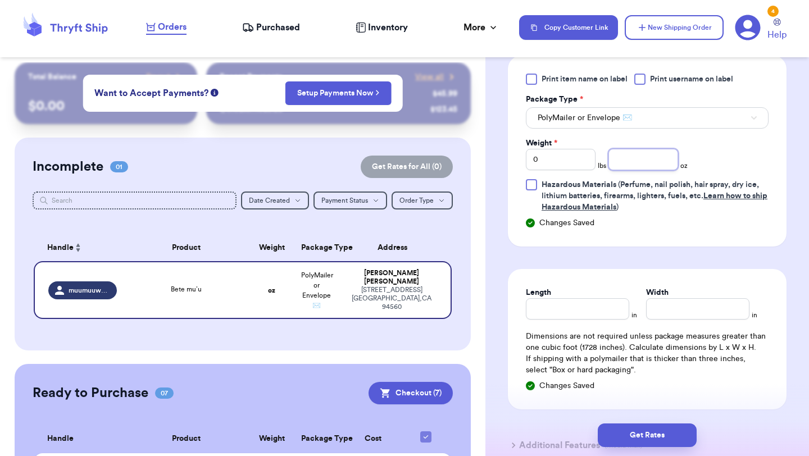
click at [634, 168] on input "number" at bounding box center [643, 159] width 70 height 21
type input "16"
click at [639, 438] on button "Get Rates" at bounding box center [647, 436] width 99 height 24
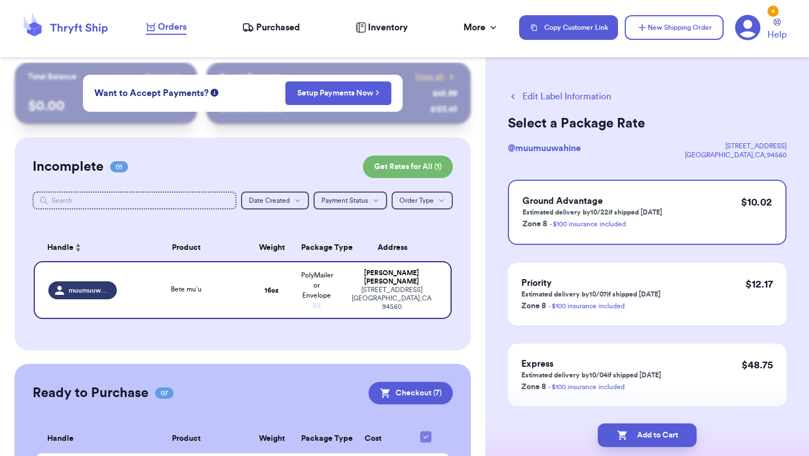
scroll to position [29, 0]
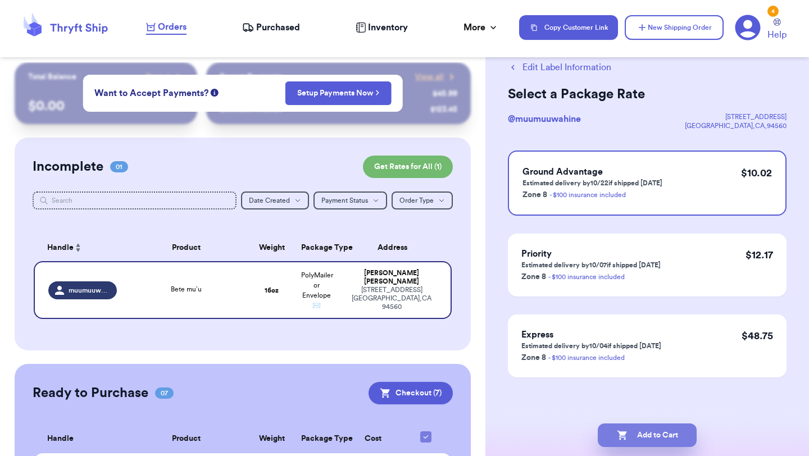
click at [617, 434] on icon "button" at bounding box center [622, 435] width 11 height 11
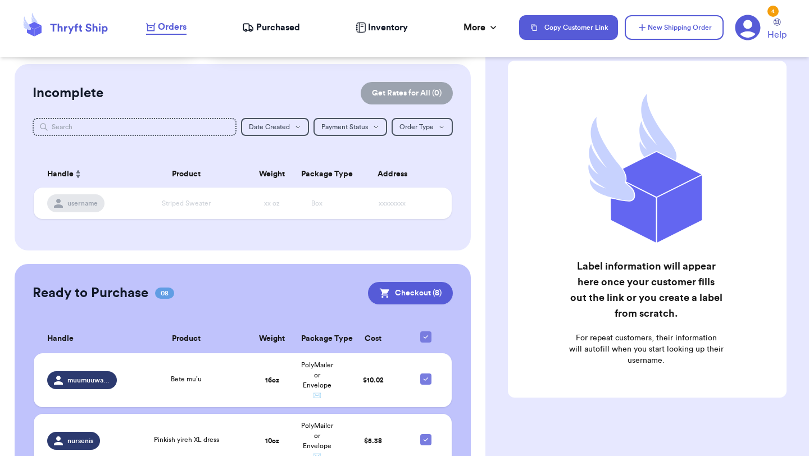
scroll to position [79, 0]
click at [418, 290] on button "Checkout ( 8 )" at bounding box center [410, 292] width 85 height 22
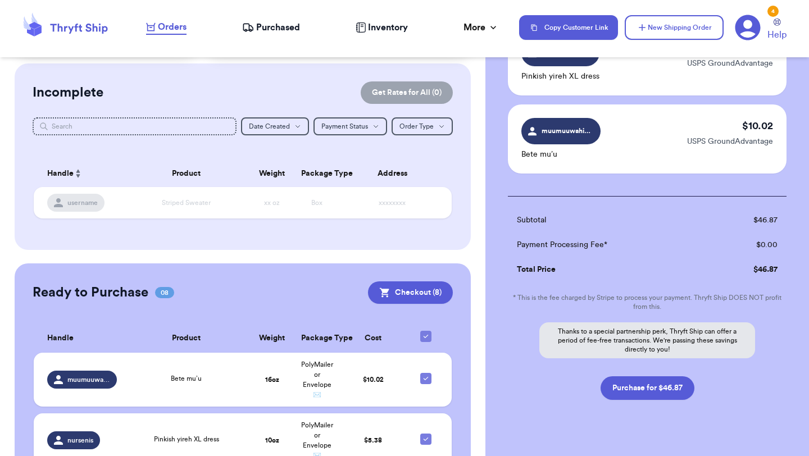
scroll to position [615, 0]
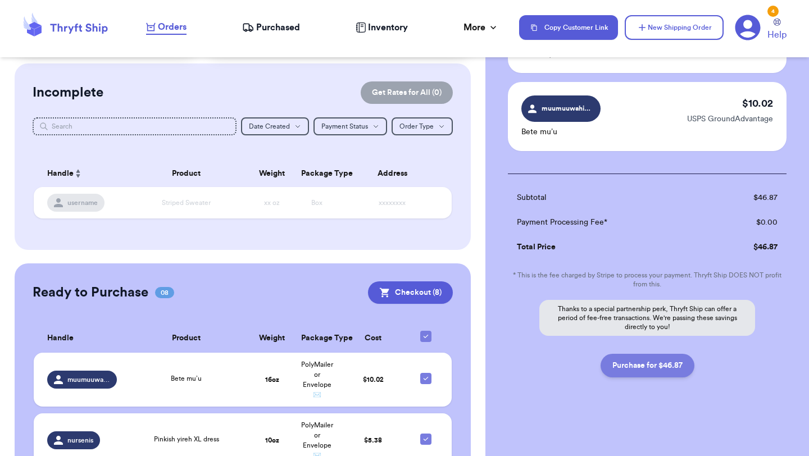
click at [640, 369] on button "Purchase for $46.87" at bounding box center [648, 366] width 94 height 24
checkbox input "false"
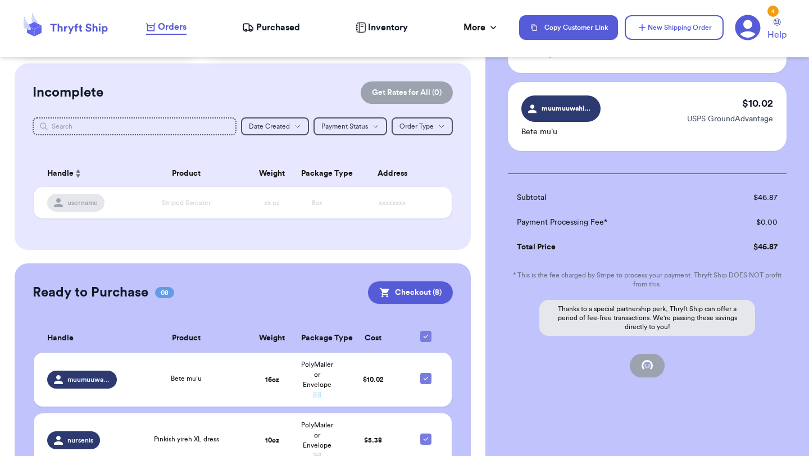
checkbox input "false"
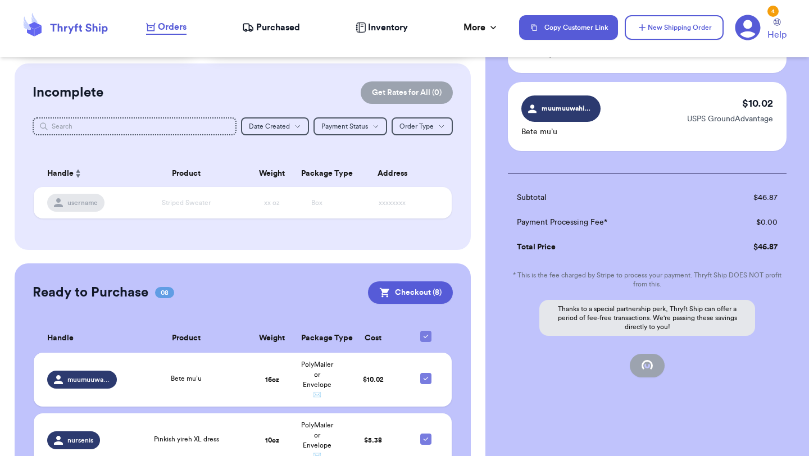
scroll to position [92, 0]
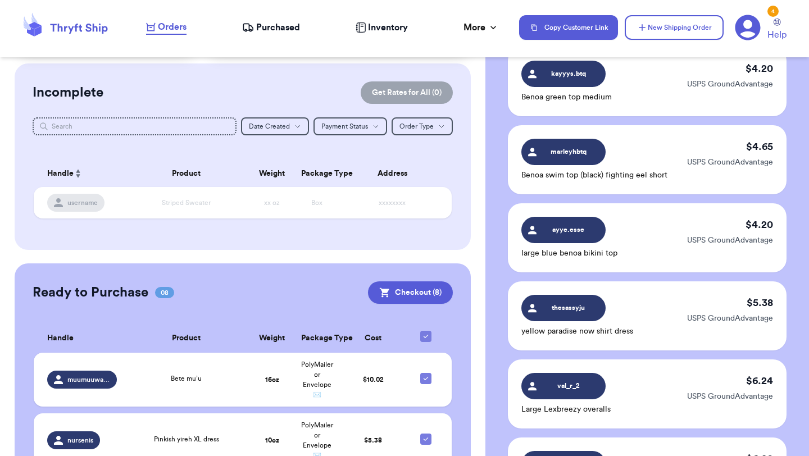
checkbox input "true"
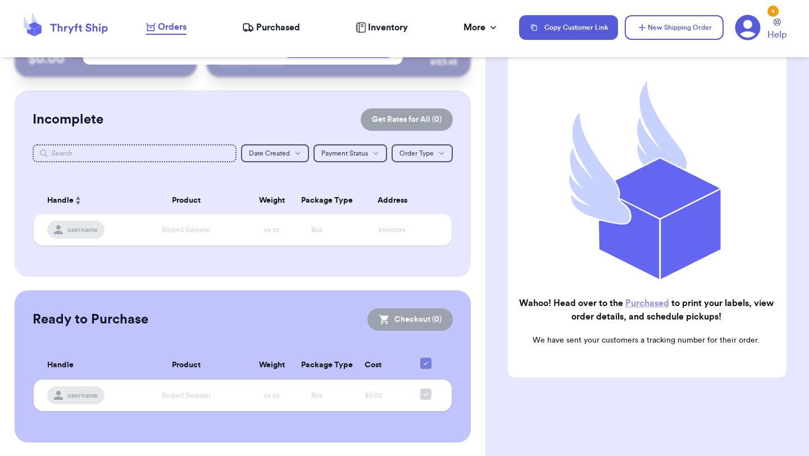
scroll to position [51, 0]
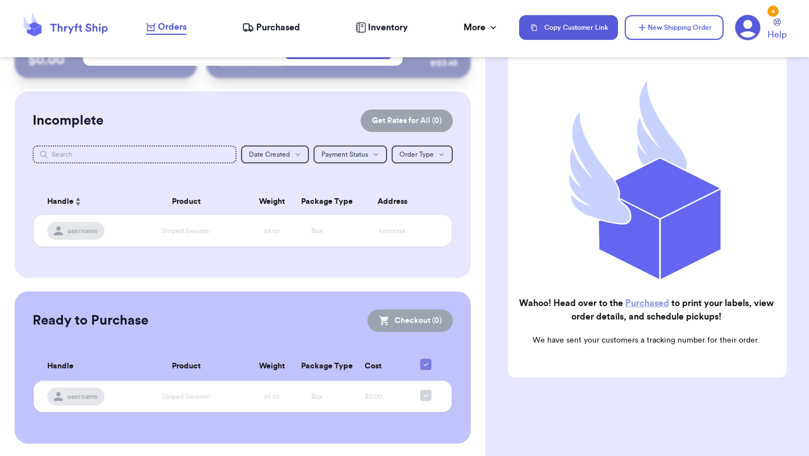
click at [292, 31] on span "Purchased" at bounding box center [278, 27] width 44 height 13
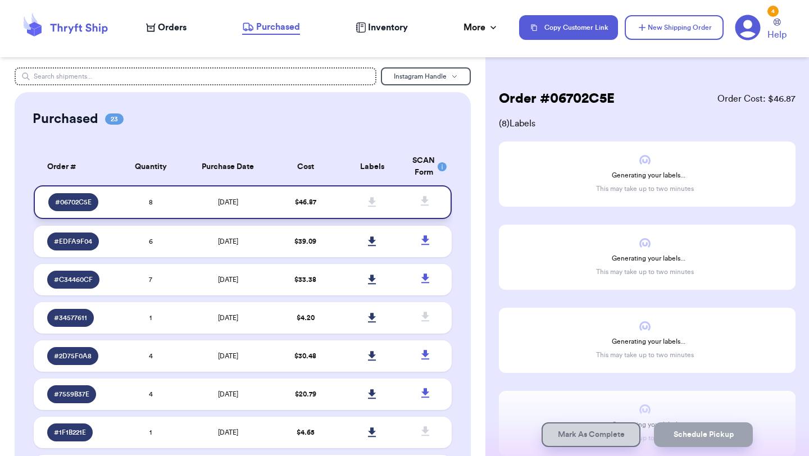
click at [228, 199] on span "10/3/2025" at bounding box center [228, 202] width 20 height 7
click at [238, 201] on span "10/3/2025" at bounding box center [228, 202] width 20 height 7
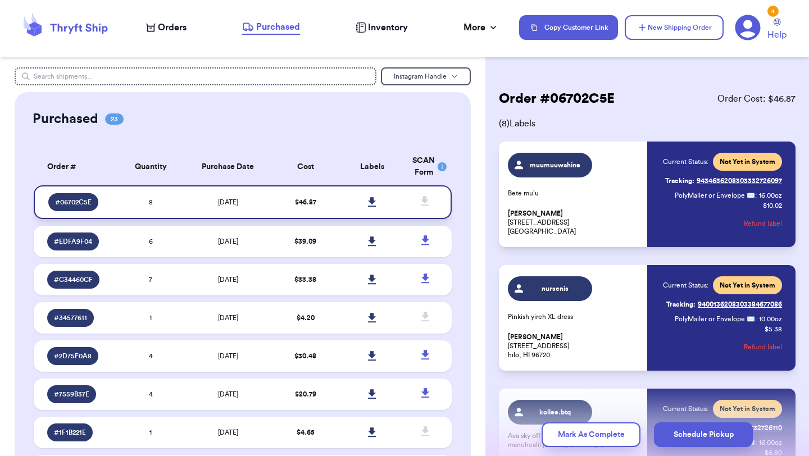
click at [370, 201] on icon at bounding box center [372, 202] width 8 height 10
